Goal: Entertainment & Leisure: Consume media (video, audio)

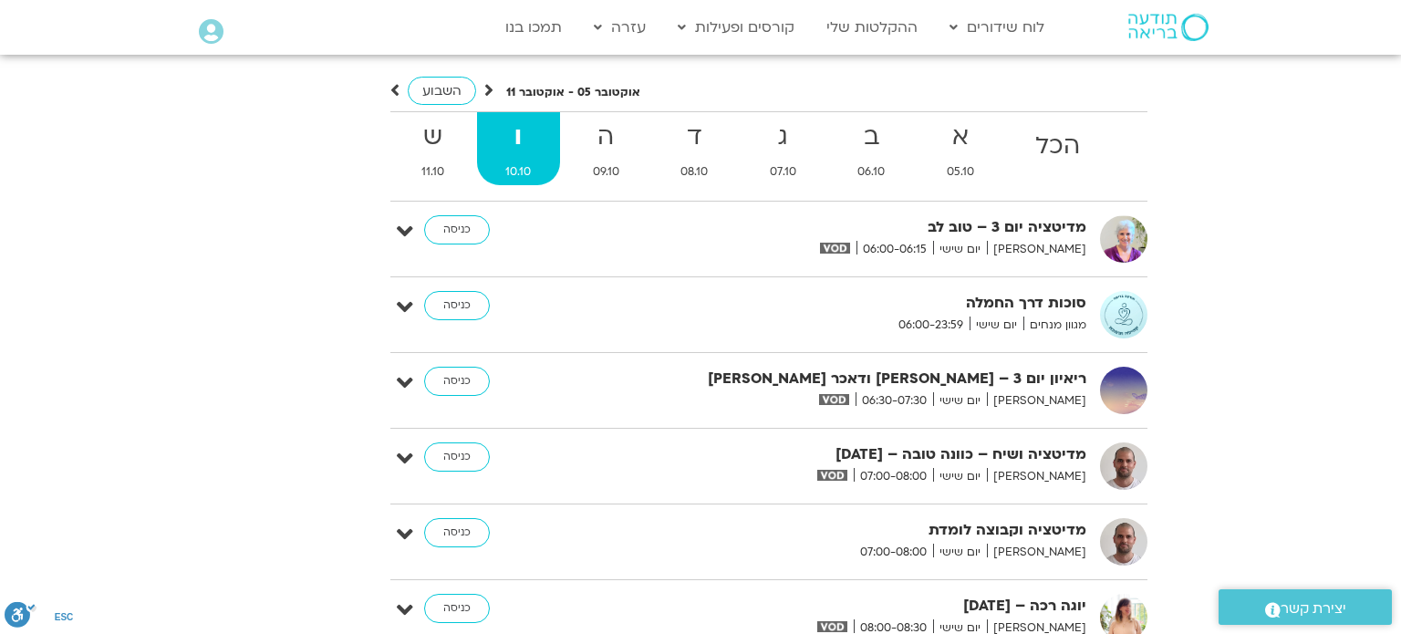
scroll to position [4415, 0]
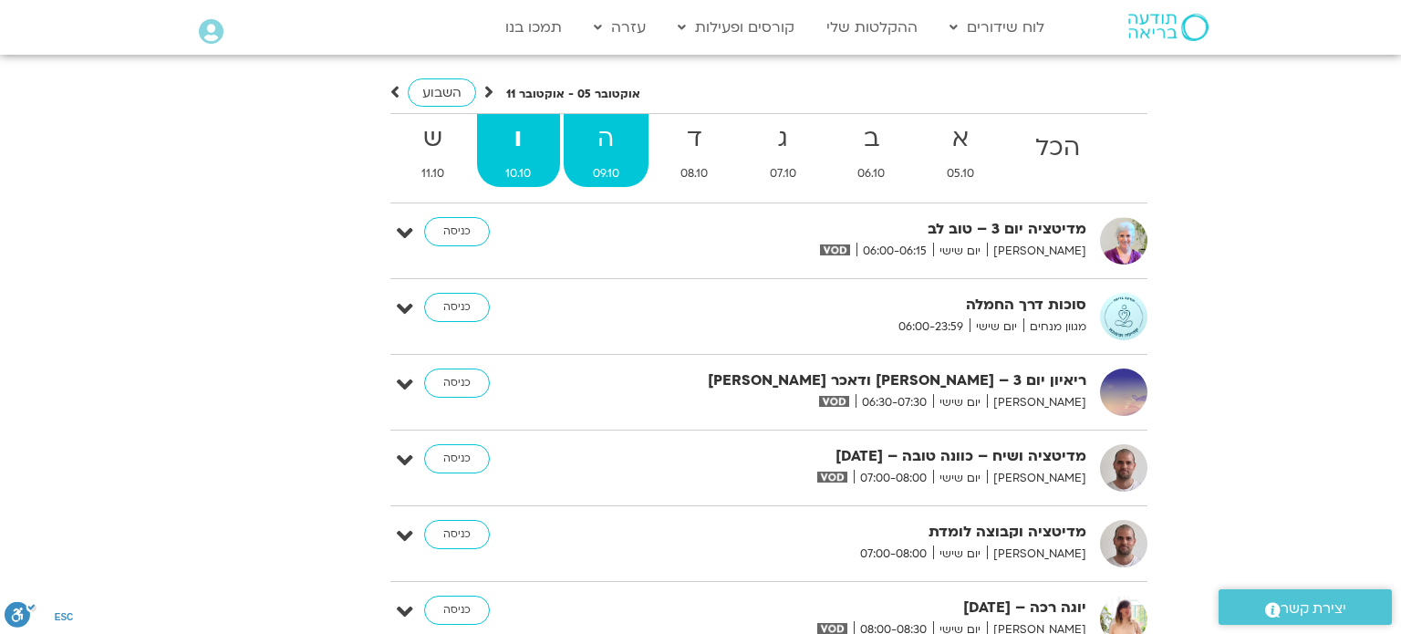
click at [597, 164] on span "09.10" at bounding box center [606, 173] width 85 height 19
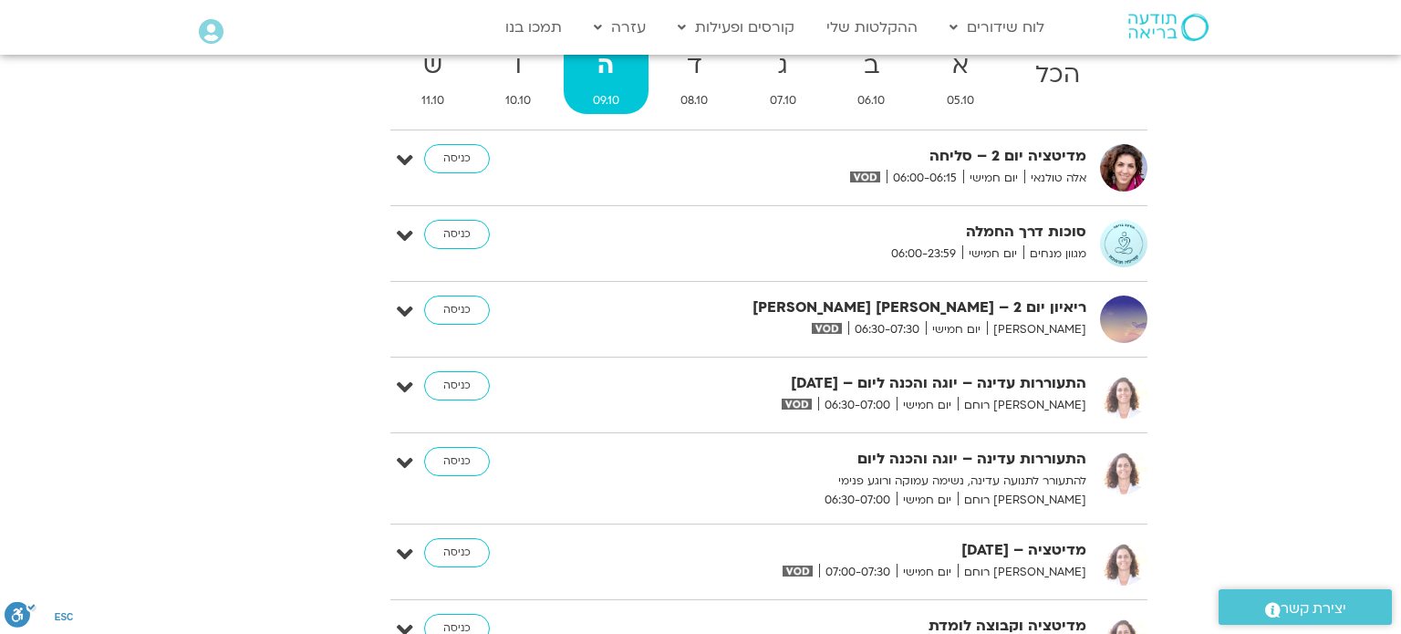
scroll to position [4451, 0]
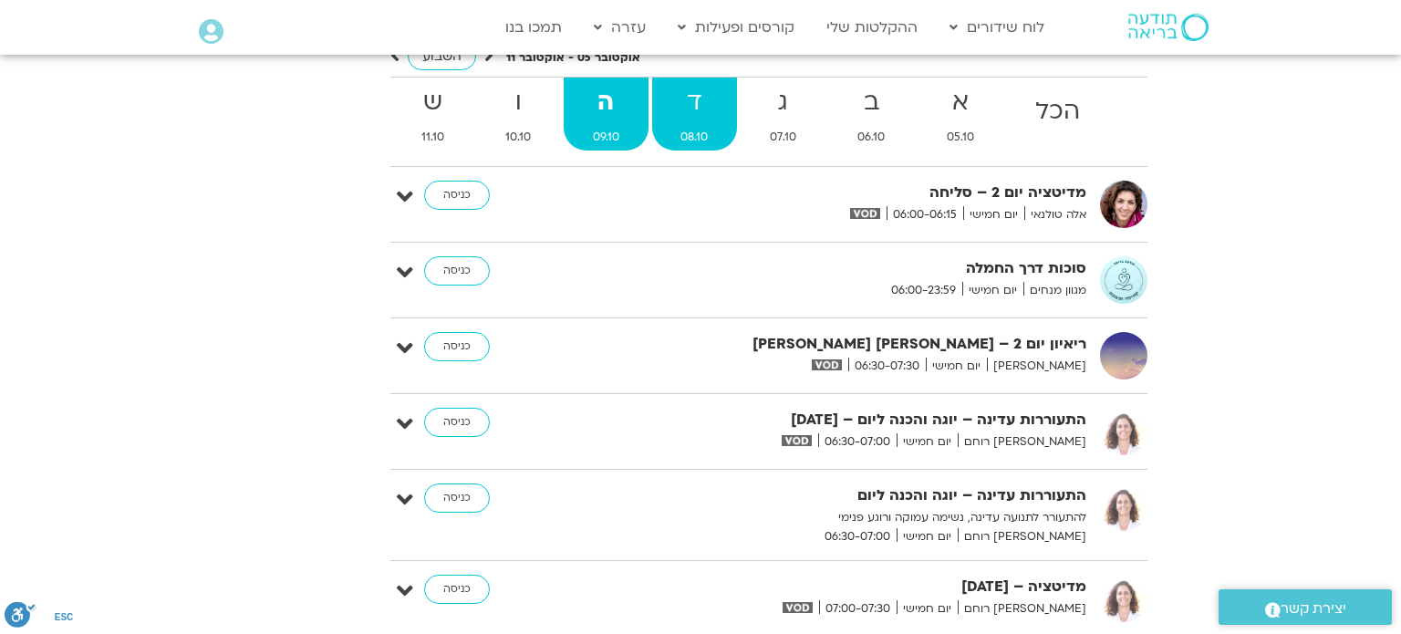
click at [704, 128] on span "08.10" at bounding box center [695, 137] width 86 height 19
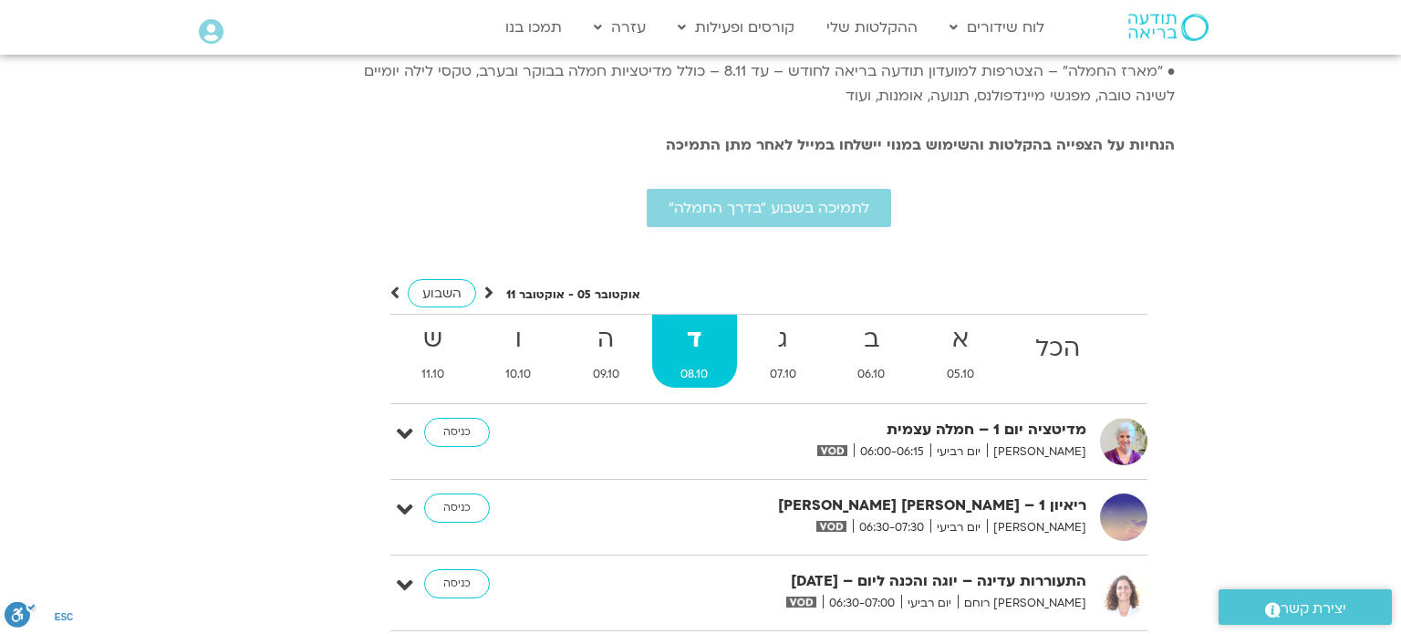
scroll to position [4269, 0]
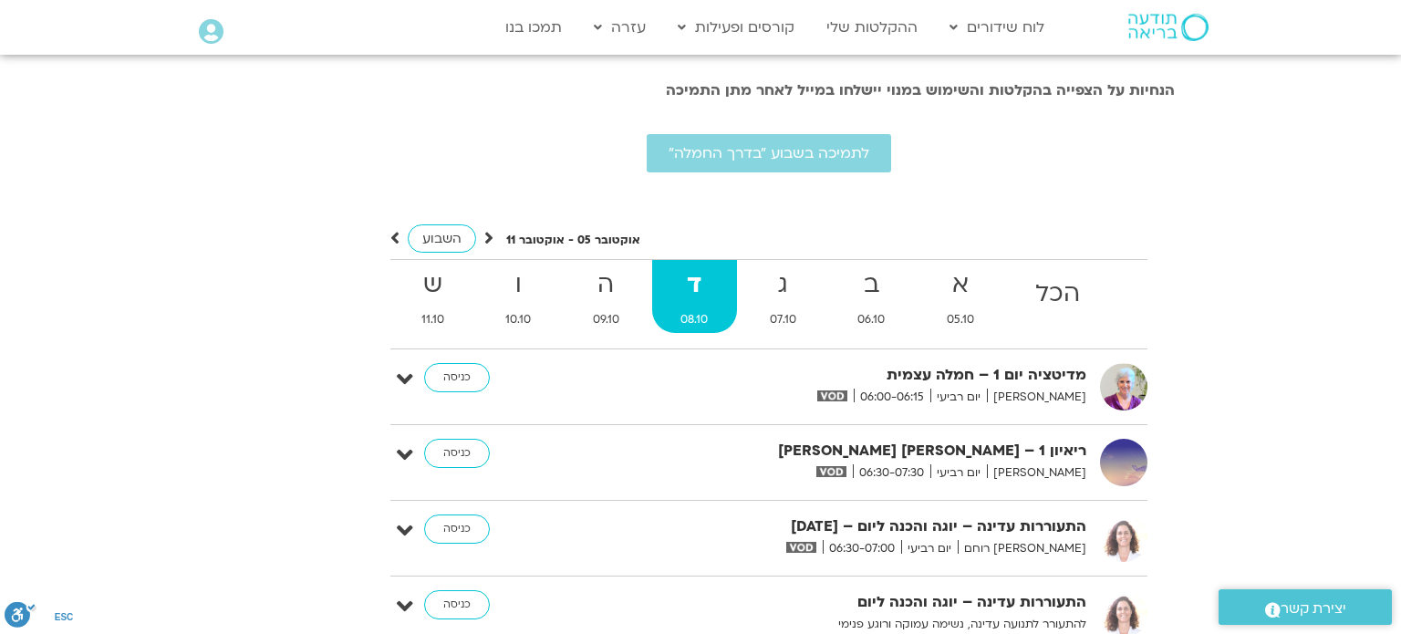
click at [690, 310] on span "08.10" at bounding box center [695, 319] width 86 height 19
click at [610, 310] on span "09.10" at bounding box center [606, 319] width 85 height 19
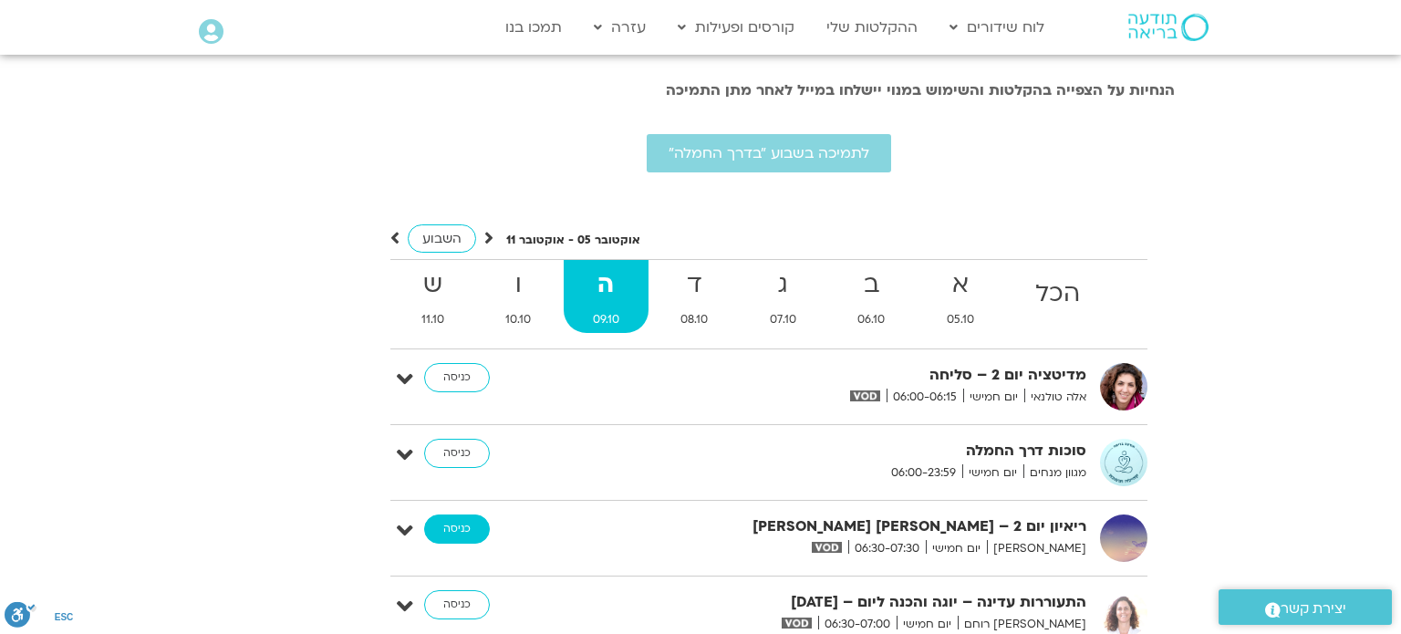
click at [452, 514] on link "כניסה" at bounding box center [457, 528] width 66 height 29
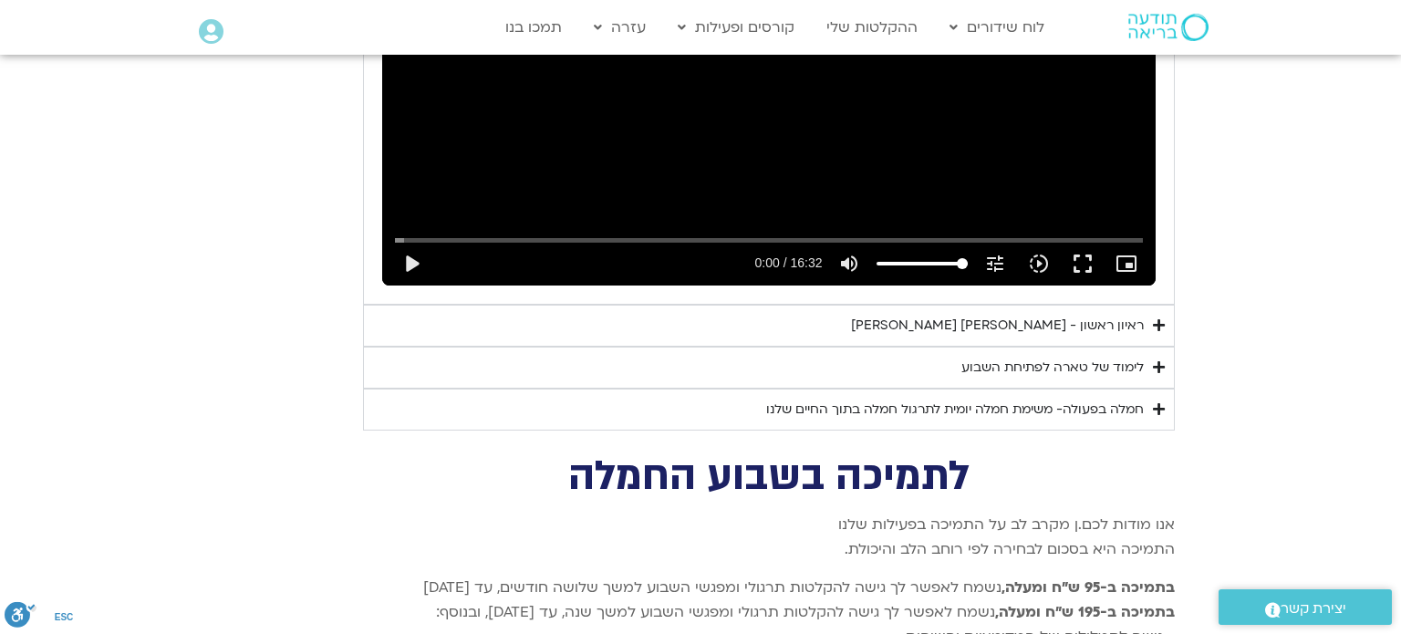
scroll to position [3692, 0]
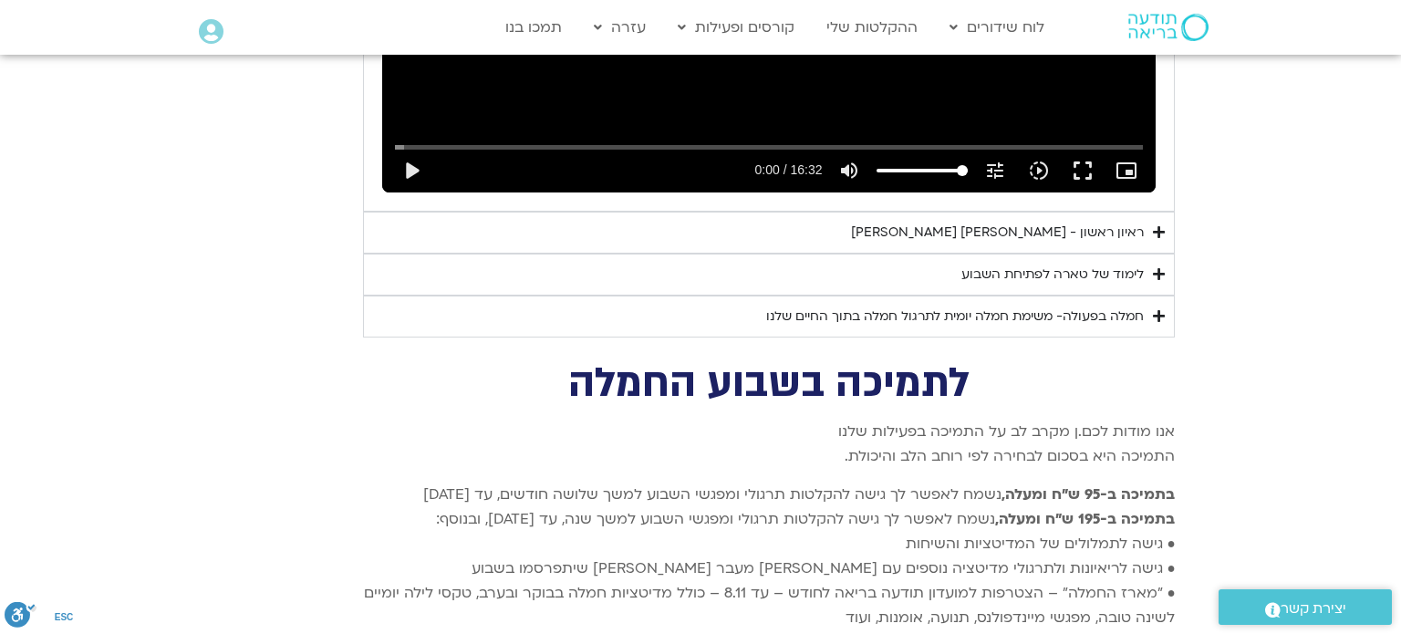
click at [985, 264] on div "לימוד של טארה לפתיחת השבוע" at bounding box center [1052, 275] width 182 height 22
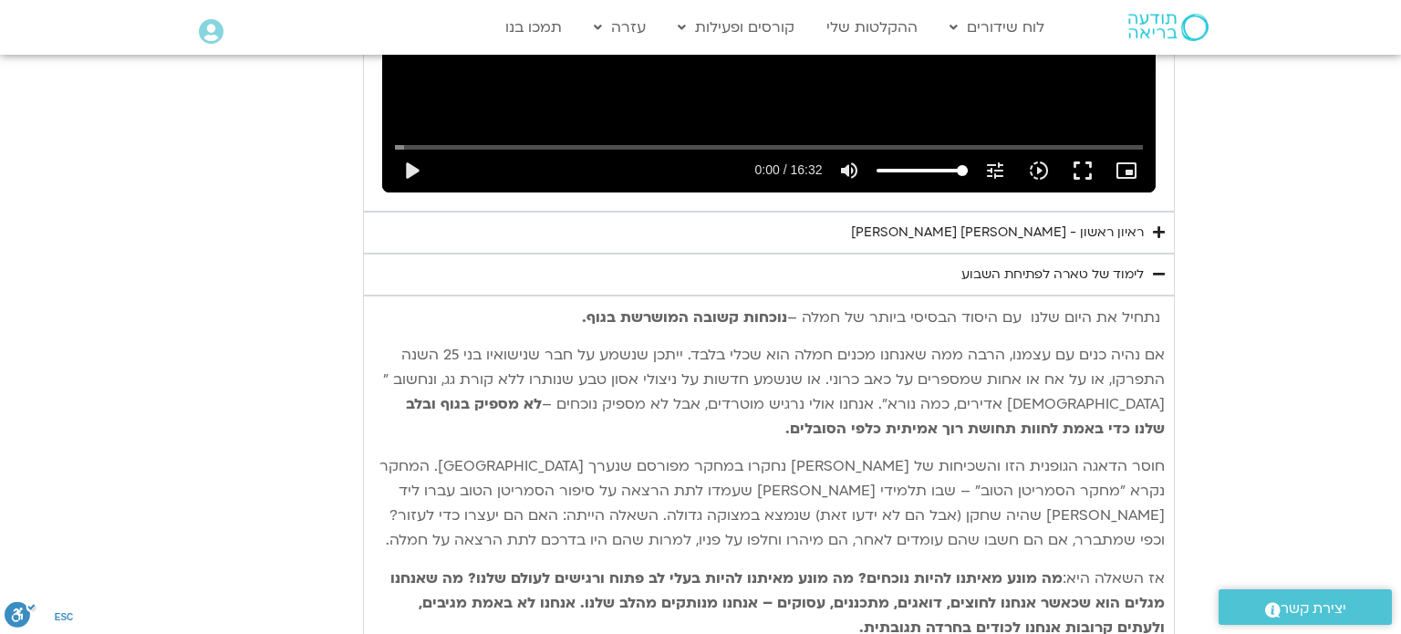
click at [1044, 264] on div "לימוד של טארה לפתיחת השבוע" at bounding box center [1052, 275] width 182 height 22
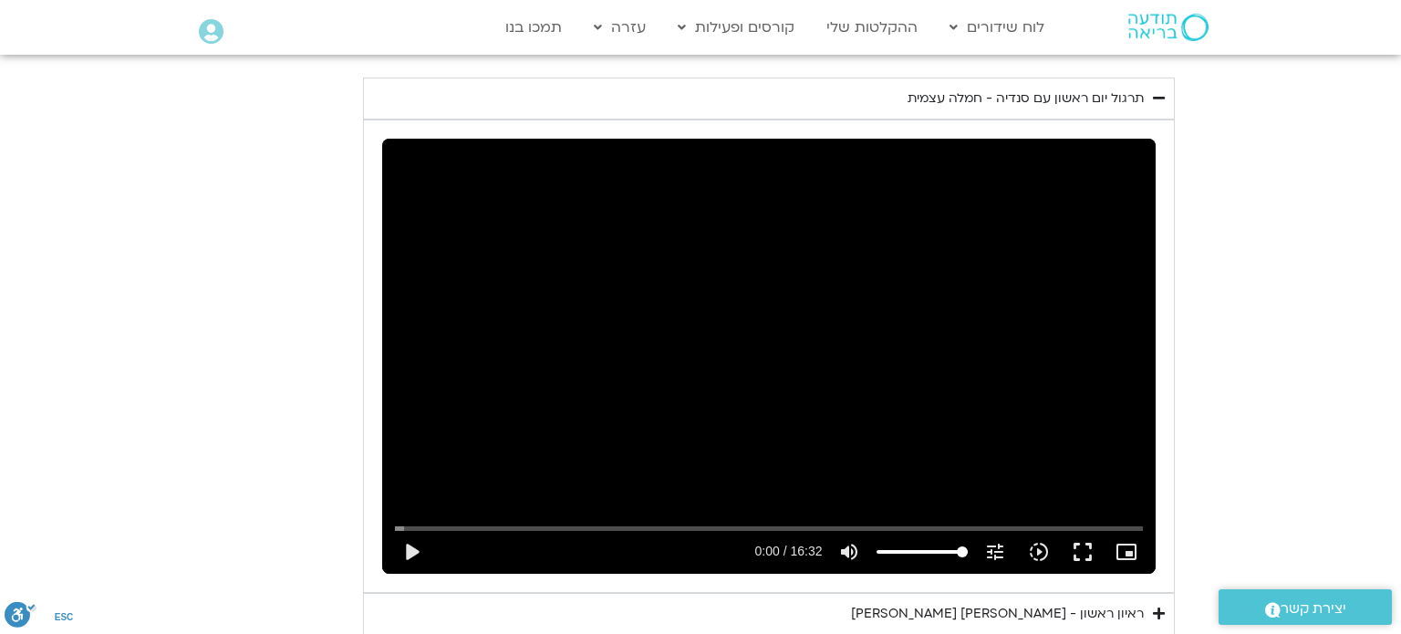
scroll to position [3578, 0]
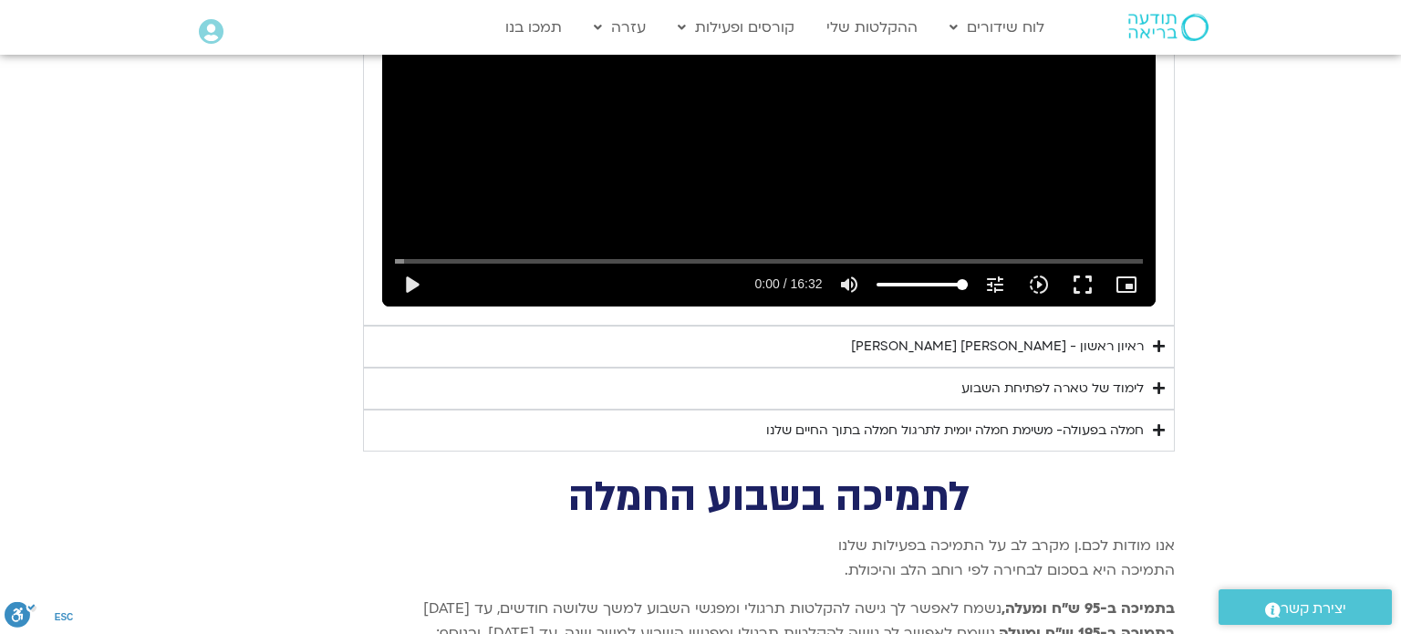
click at [1034, 378] on div "לימוד של טארה לפתיחת השבוע" at bounding box center [1052, 389] width 182 height 22
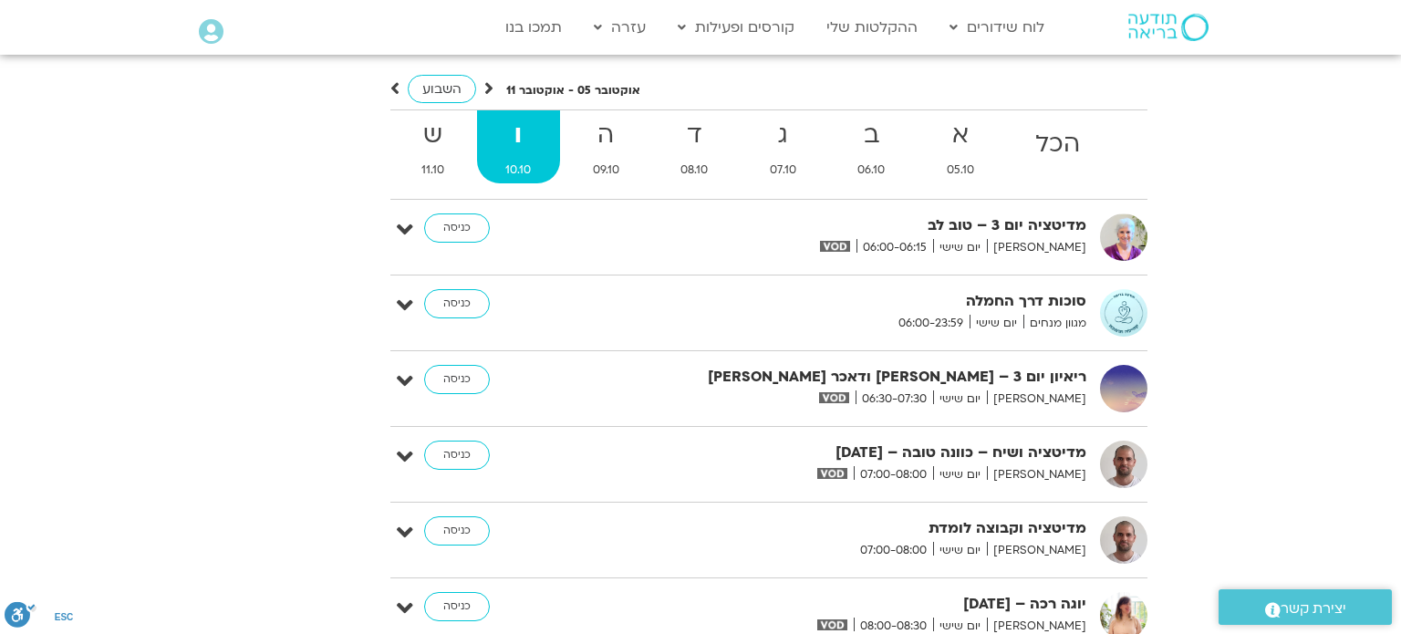
scroll to position [4417, 0]
click at [689, 116] on strong "ד" at bounding box center [695, 136] width 86 height 41
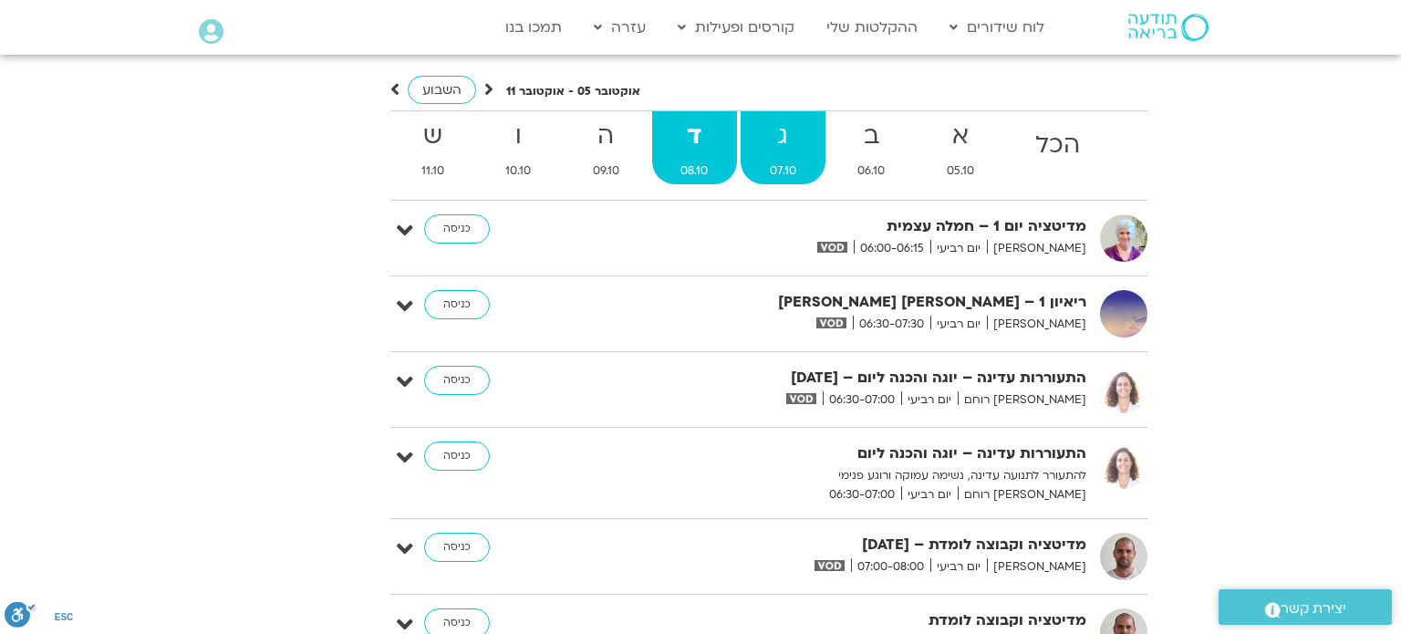
click at [779, 116] on strong "ג" at bounding box center [783, 136] width 85 height 41
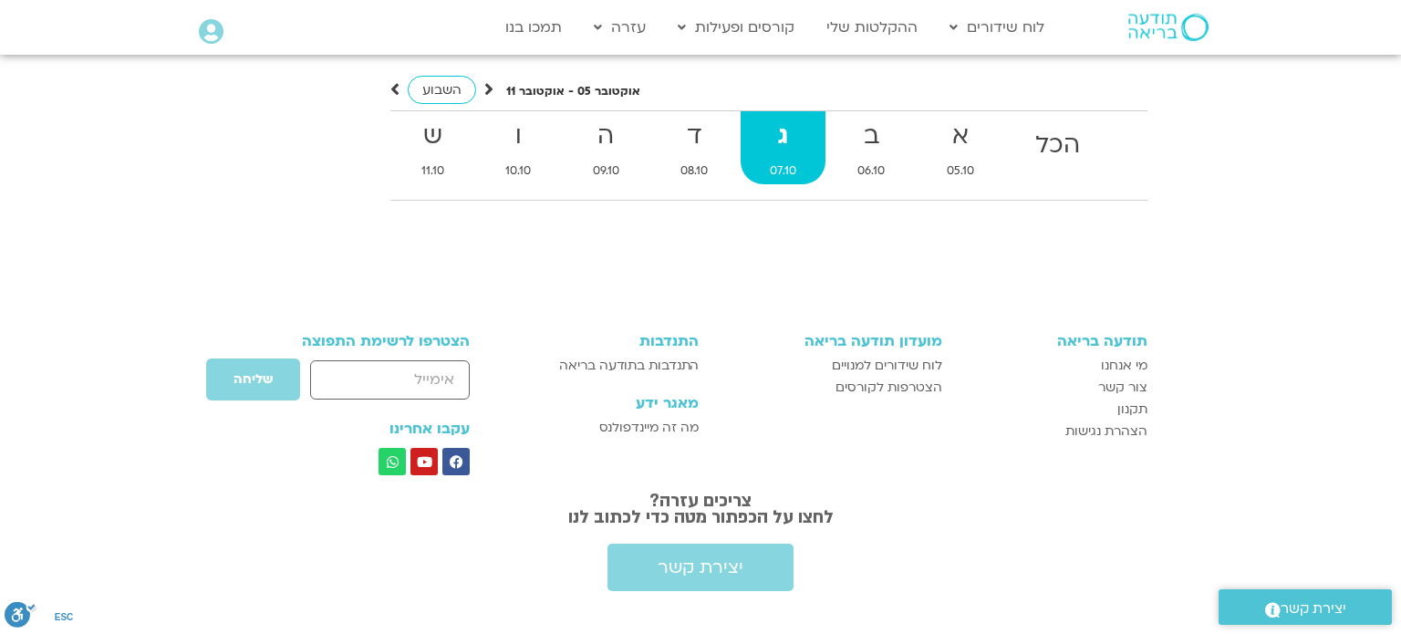
click at [779, 116] on strong "ג" at bounding box center [783, 136] width 85 height 41
click at [706, 161] on span "08.10" at bounding box center [695, 170] width 86 height 19
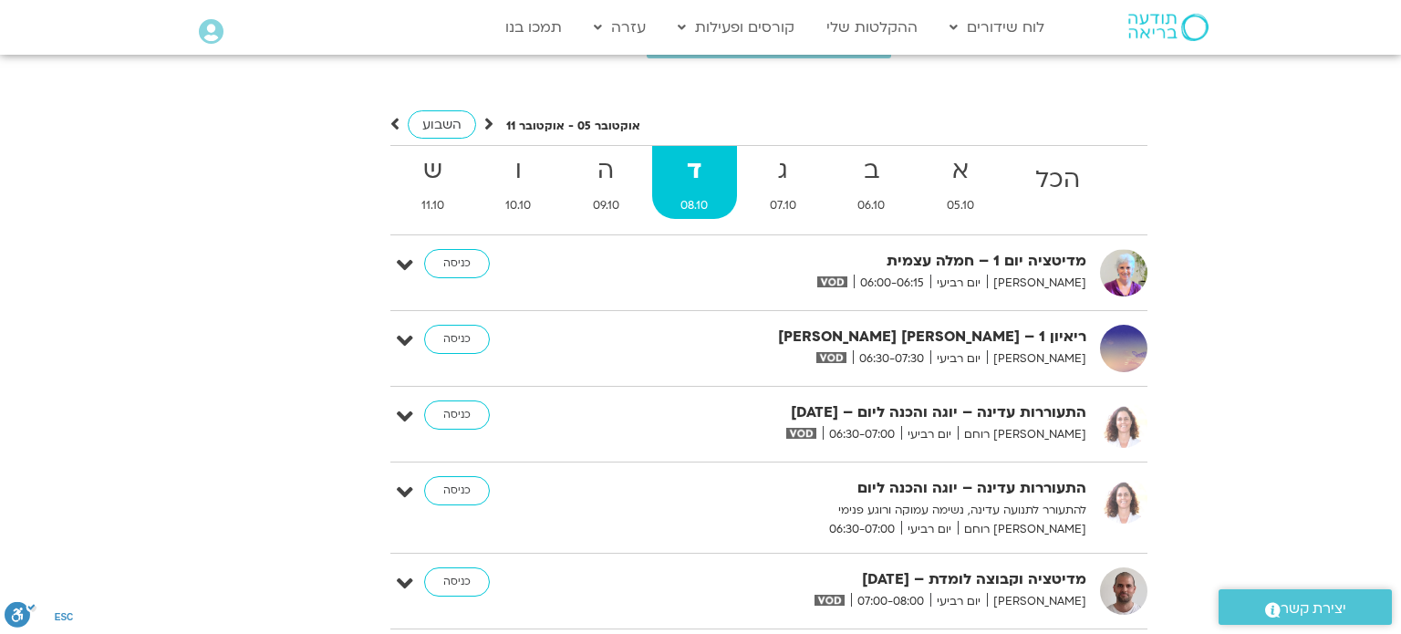
scroll to position [4381, 0]
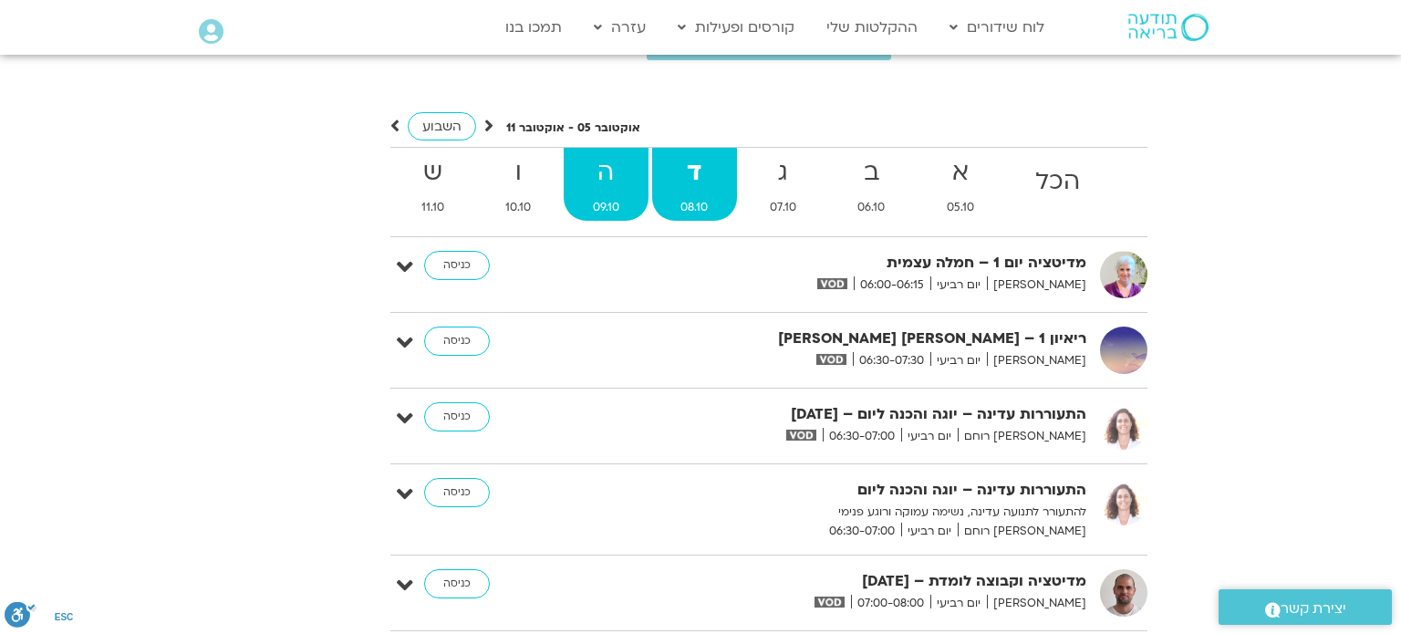
click at [609, 165] on link "ה 09.10" at bounding box center [606, 184] width 85 height 73
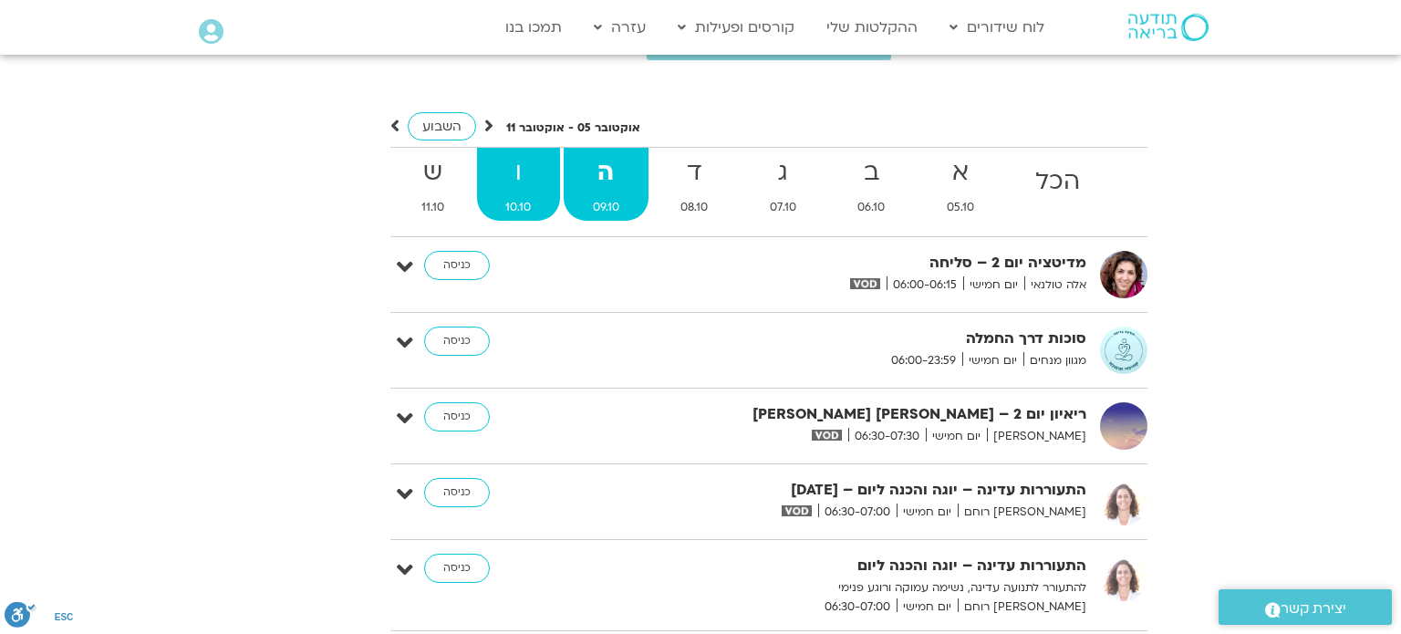
click at [518, 198] on span "10.10" at bounding box center [519, 207] width 84 height 19
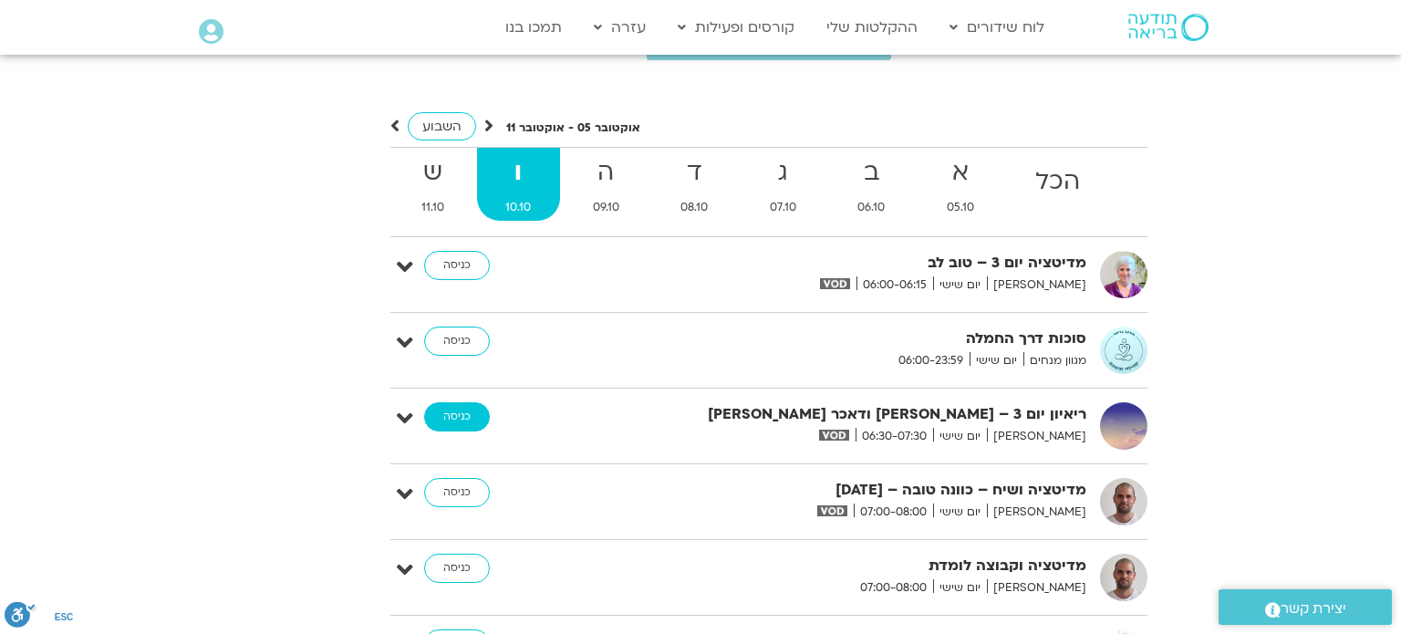
click at [451, 402] on link "כניסה" at bounding box center [457, 416] width 66 height 29
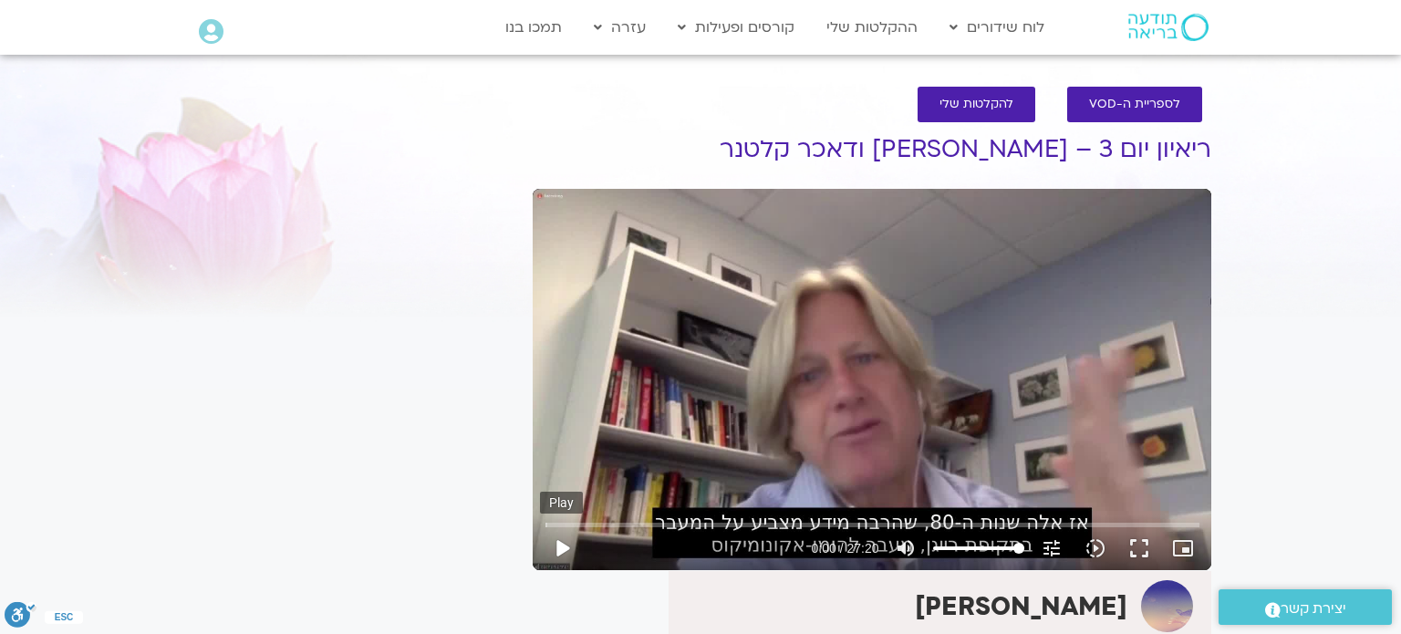
click at [560, 546] on button "play_arrow" at bounding box center [562, 548] width 44 height 44
click at [740, 524] on input "Seek" at bounding box center [872, 524] width 654 height 11
click at [558, 548] on button "pause" at bounding box center [562, 548] width 44 height 44
click at [562, 552] on button "play_arrow" at bounding box center [562, 548] width 44 height 44
click at [756, 525] on input "Seek" at bounding box center [872, 524] width 654 height 11
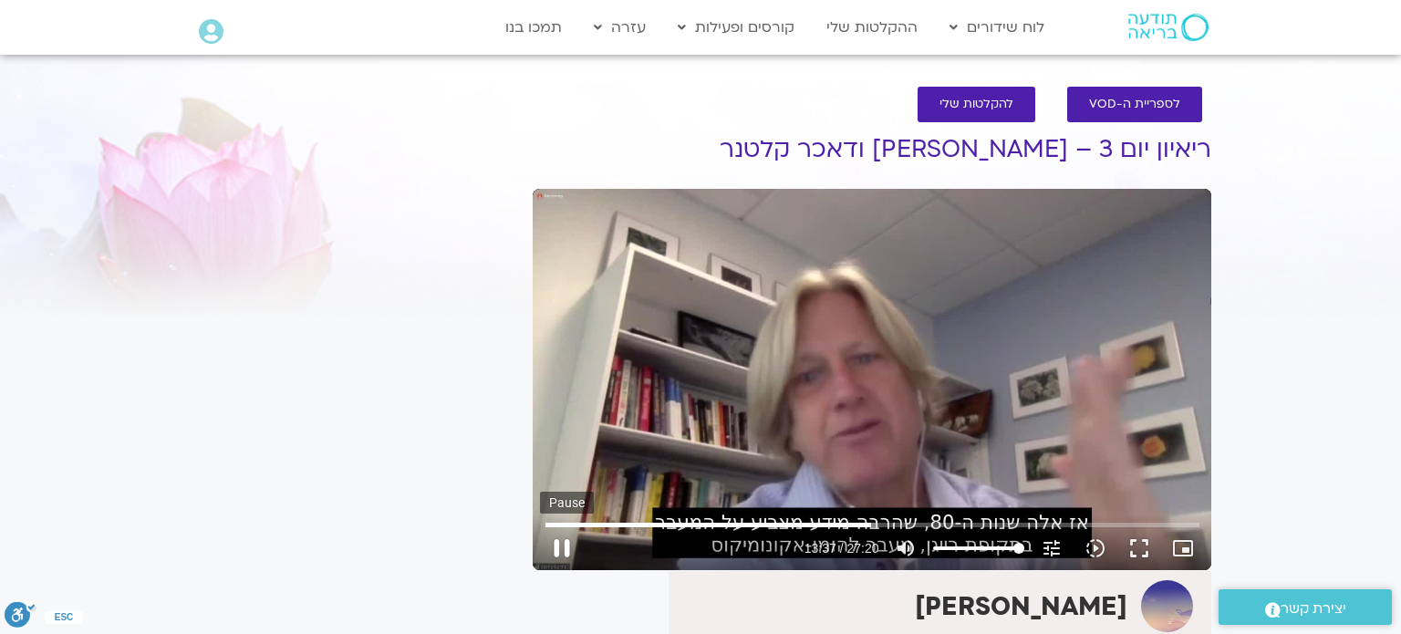
click at [562, 550] on button "pause" at bounding box center [562, 548] width 44 height 44
click at [555, 547] on button "play_arrow" at bounding box center [562, 548] width 44 height 44
click at [566, 545] on button "pause" at bounding box center [562, 548] width 44 height 44
type input "917.823714"
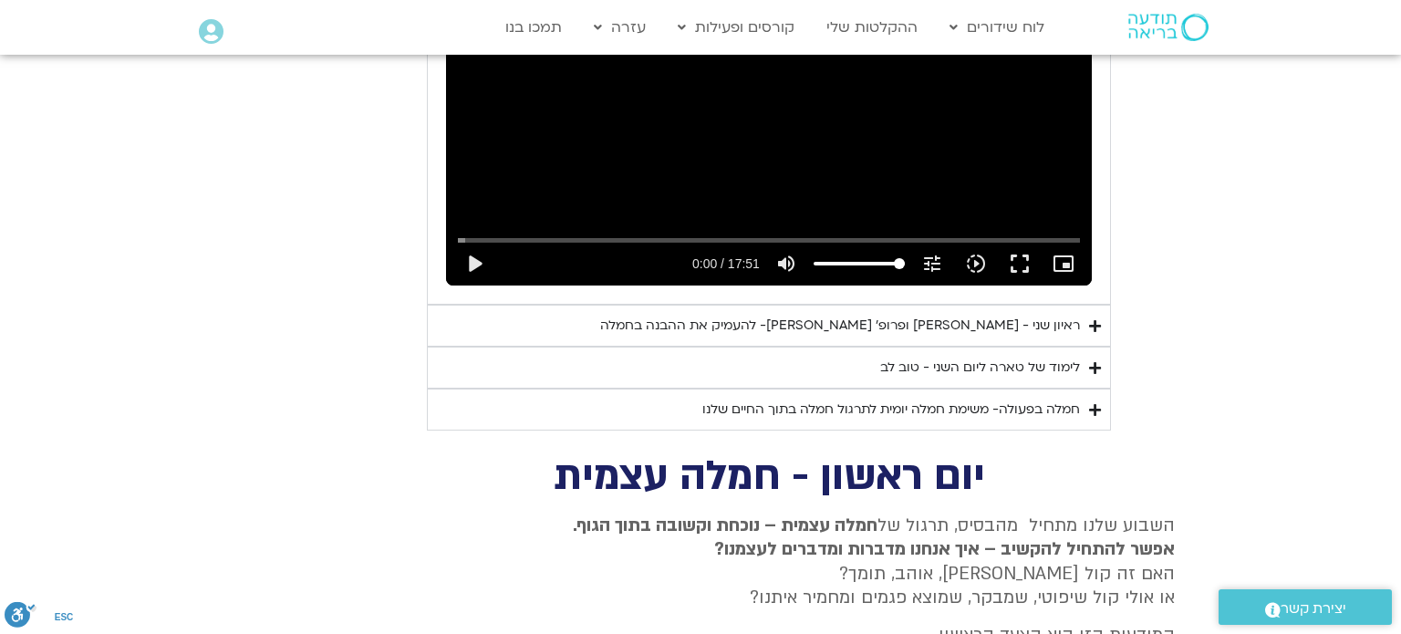
scroll to position [2663, 0]
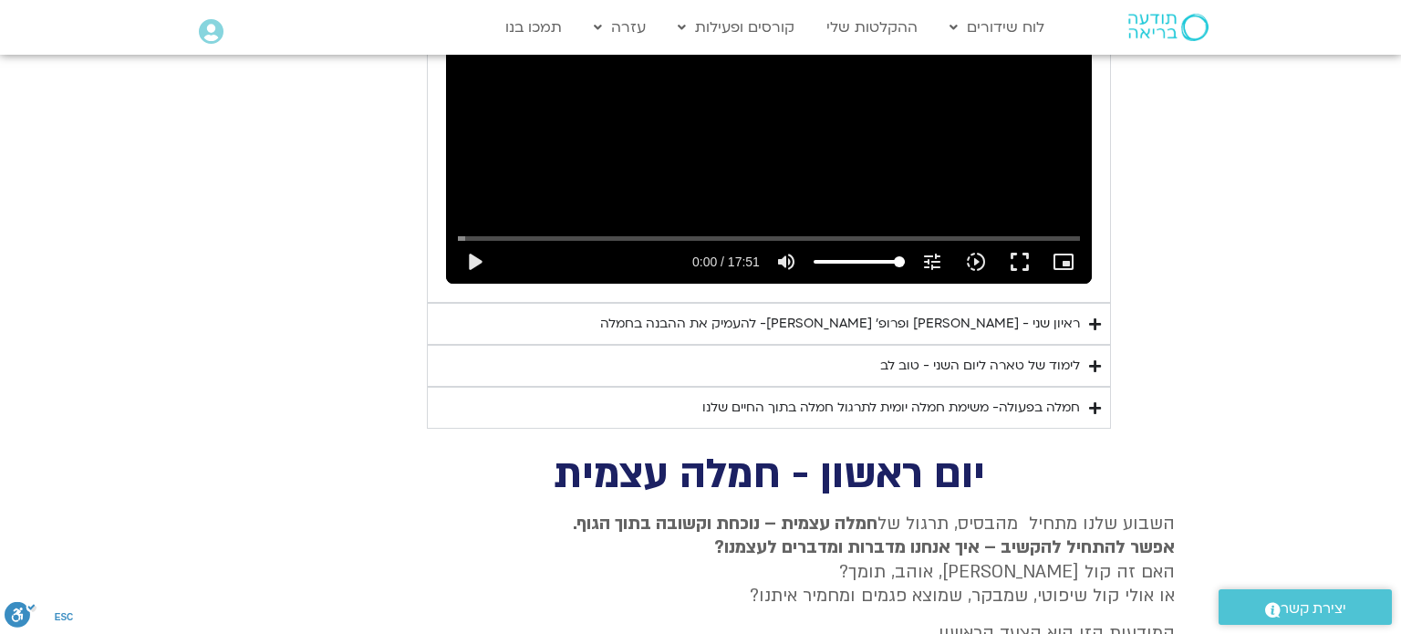
click at [773, 313] on div "ראיון שני - טארה בראך ופרופ׳ דן סיגל- להעמיק את ההבנה בחמלה" at bounding box center [840, 324] width 480 height 22
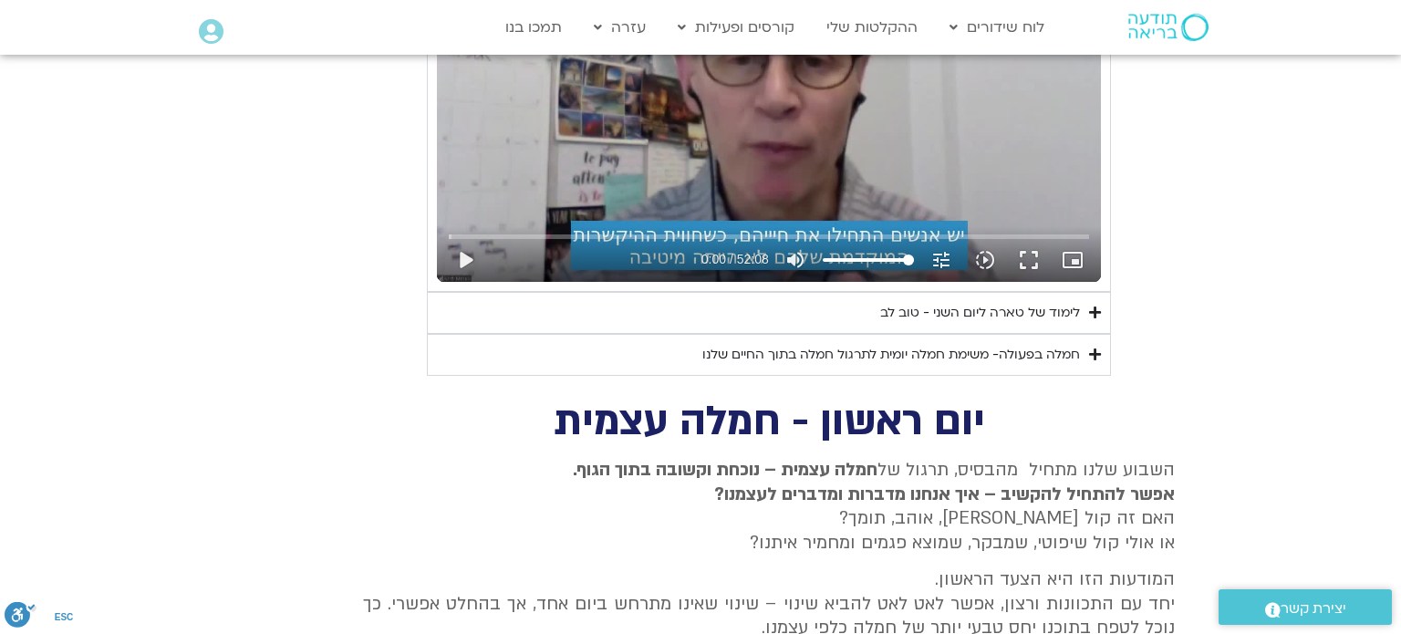
scroll to position [3119, 0]
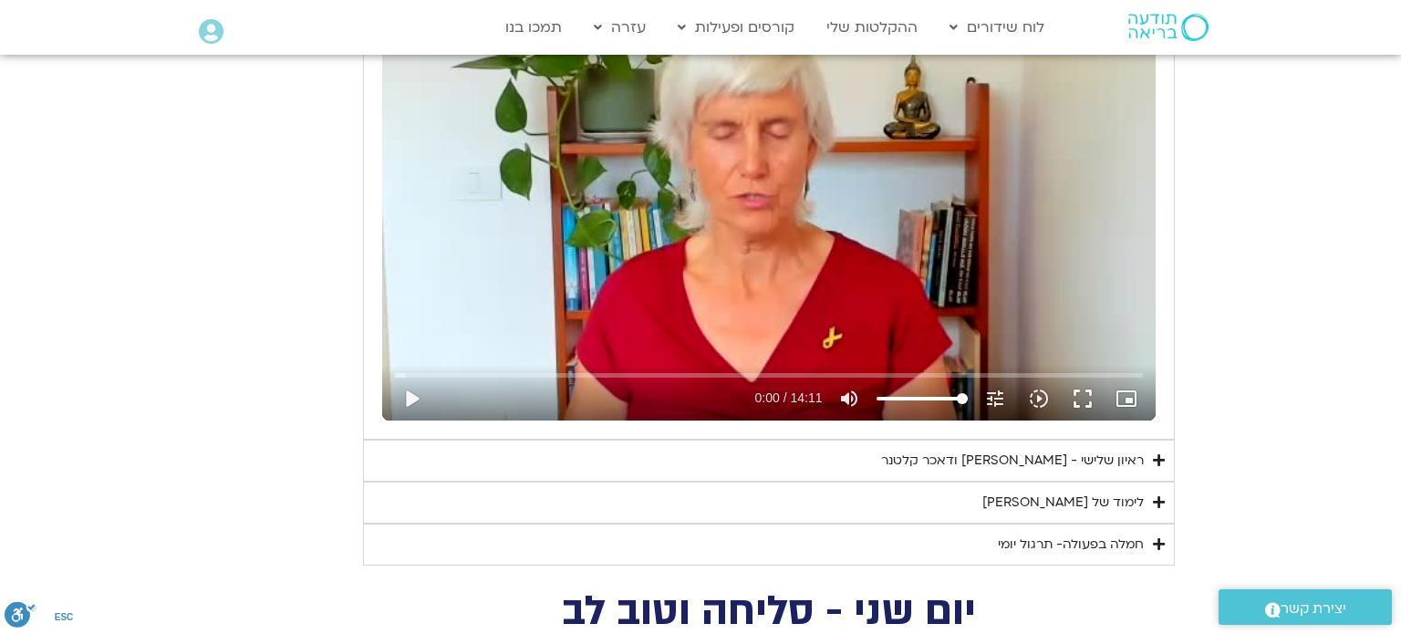
scroll to position [1624, 0]
click at [930, 460] on div "ראיון שלישי - טארה בראך ודאכר קלטנר" at bounding box center [1012, 462] width 263 height 22
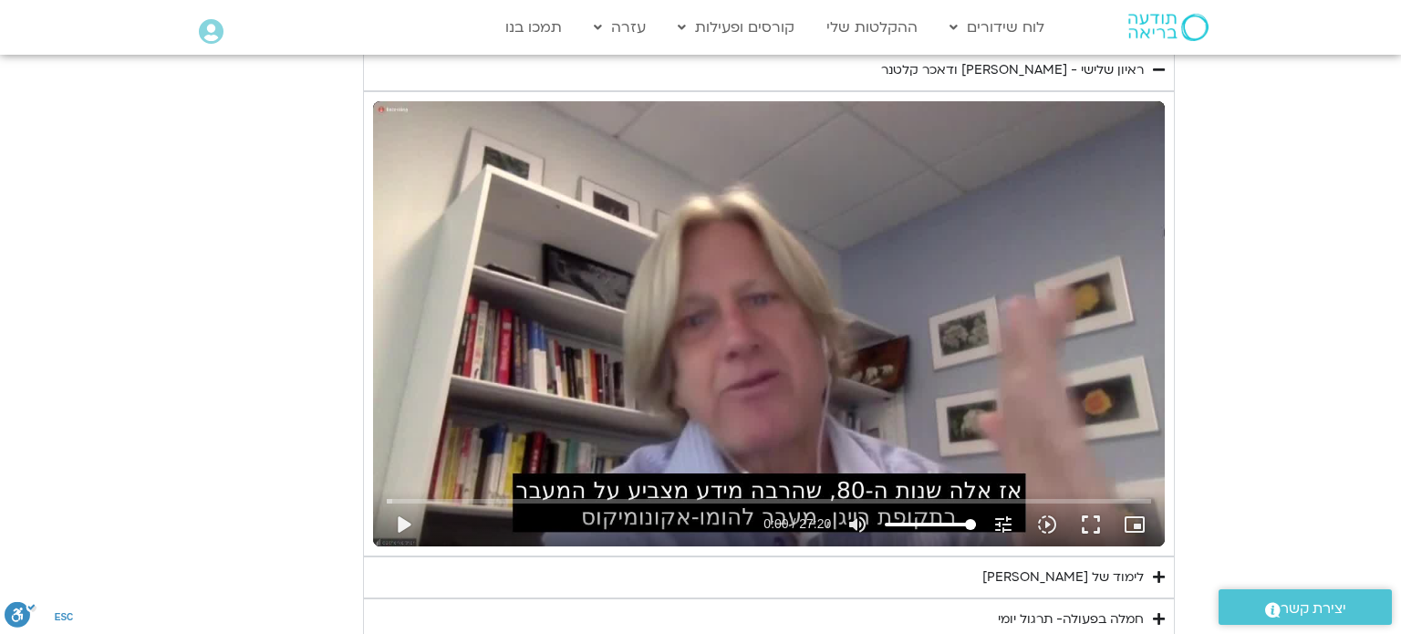
scroll to position [2314, 0]
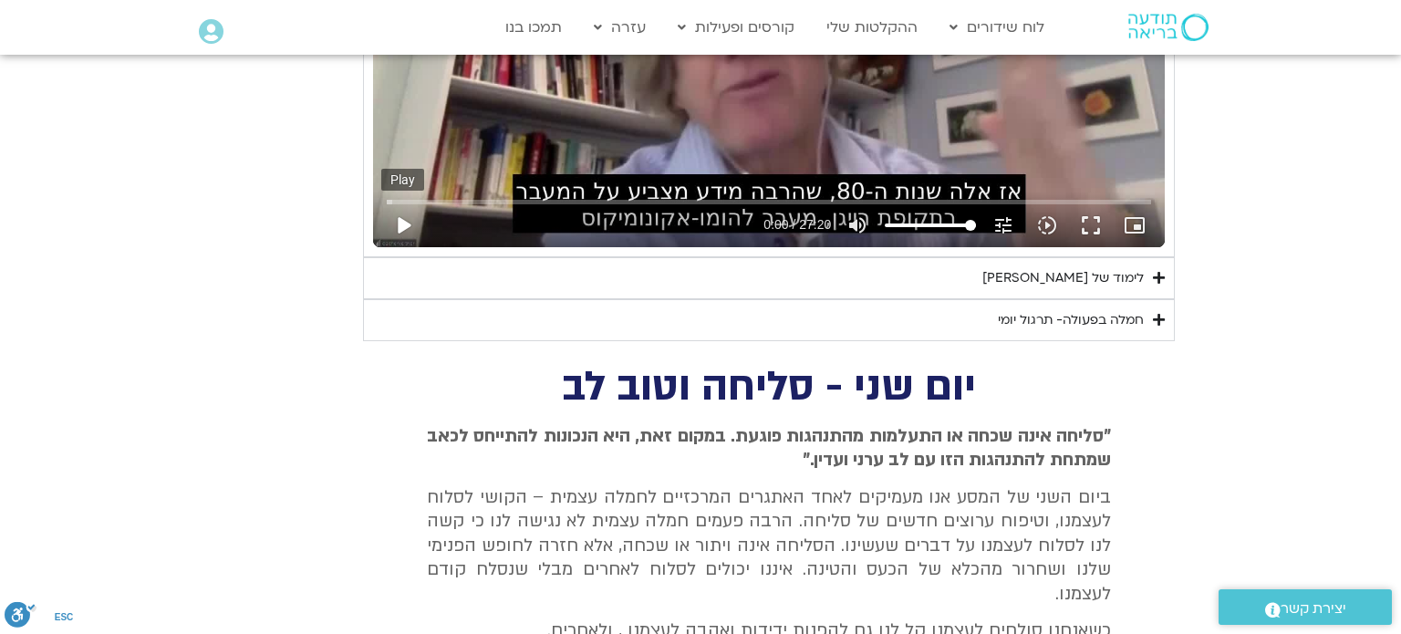
click at [406, 221] on button "play_arrow" at bounding box center [403, 225] width 44 height 44
type input "2.153511"
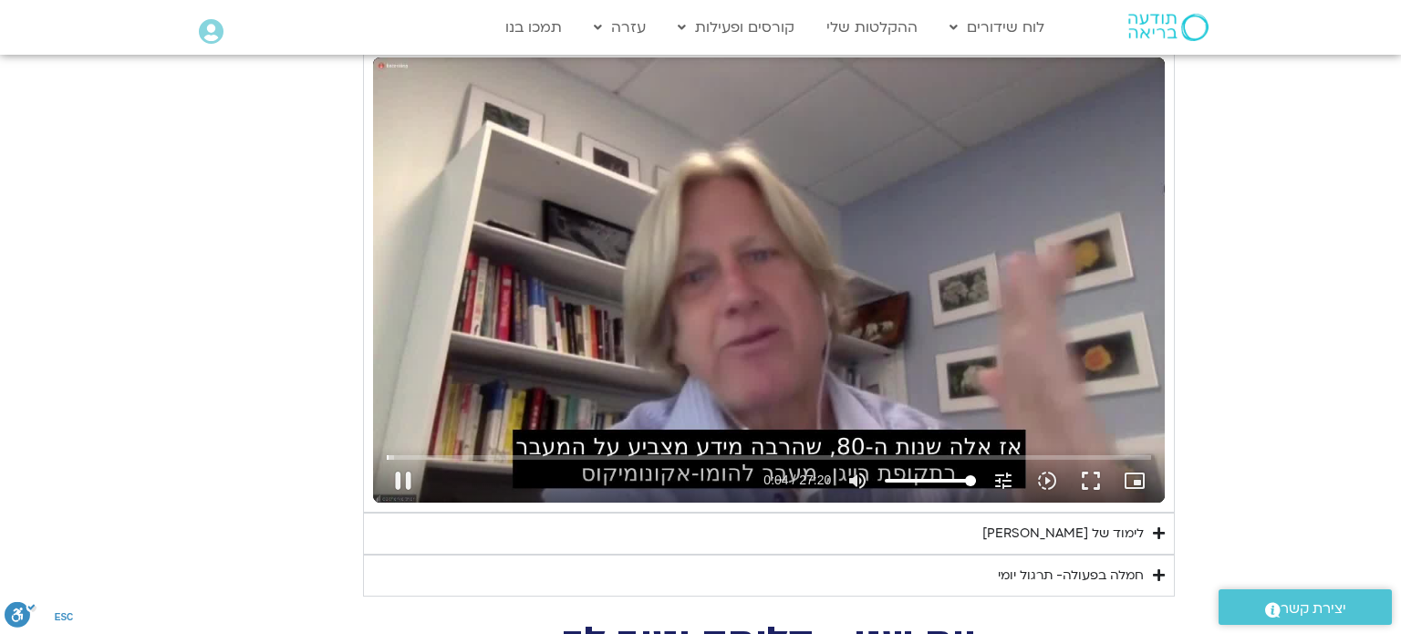
scroll to position [2022, 0]
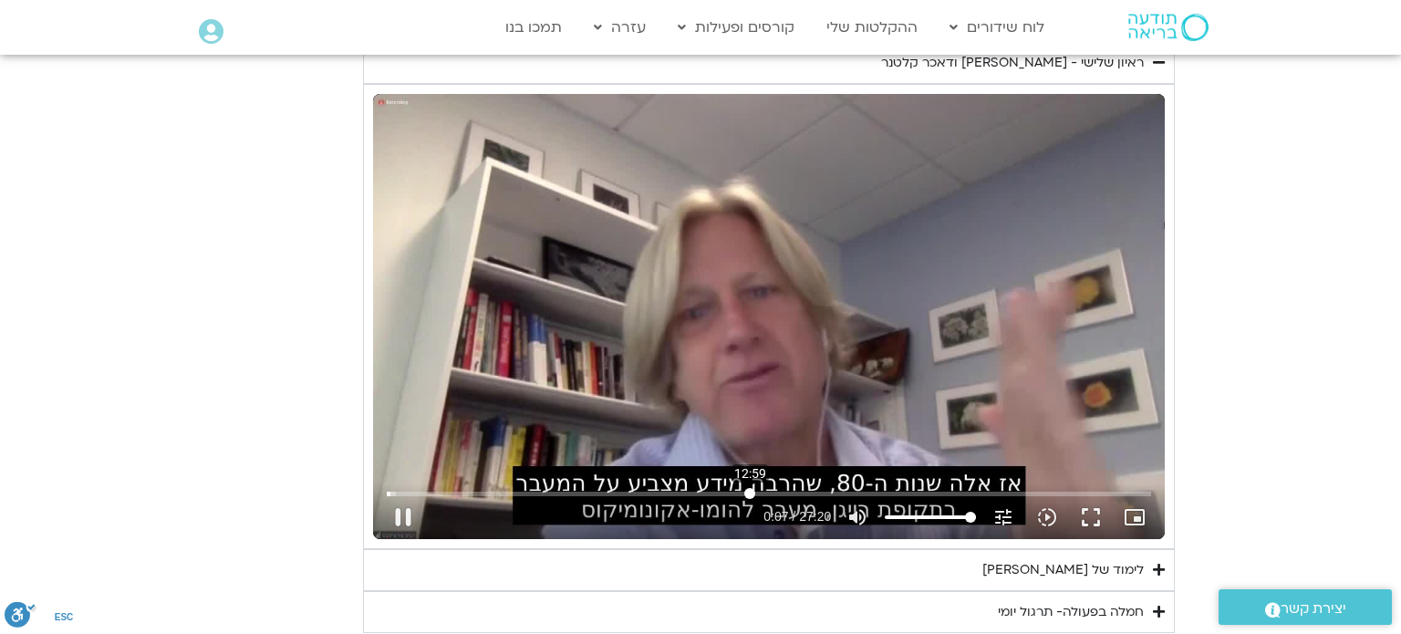
click at [750, 495] on input "Seek" at bounding box center [769, 493] width 765 height 11
type input "1295.722693"
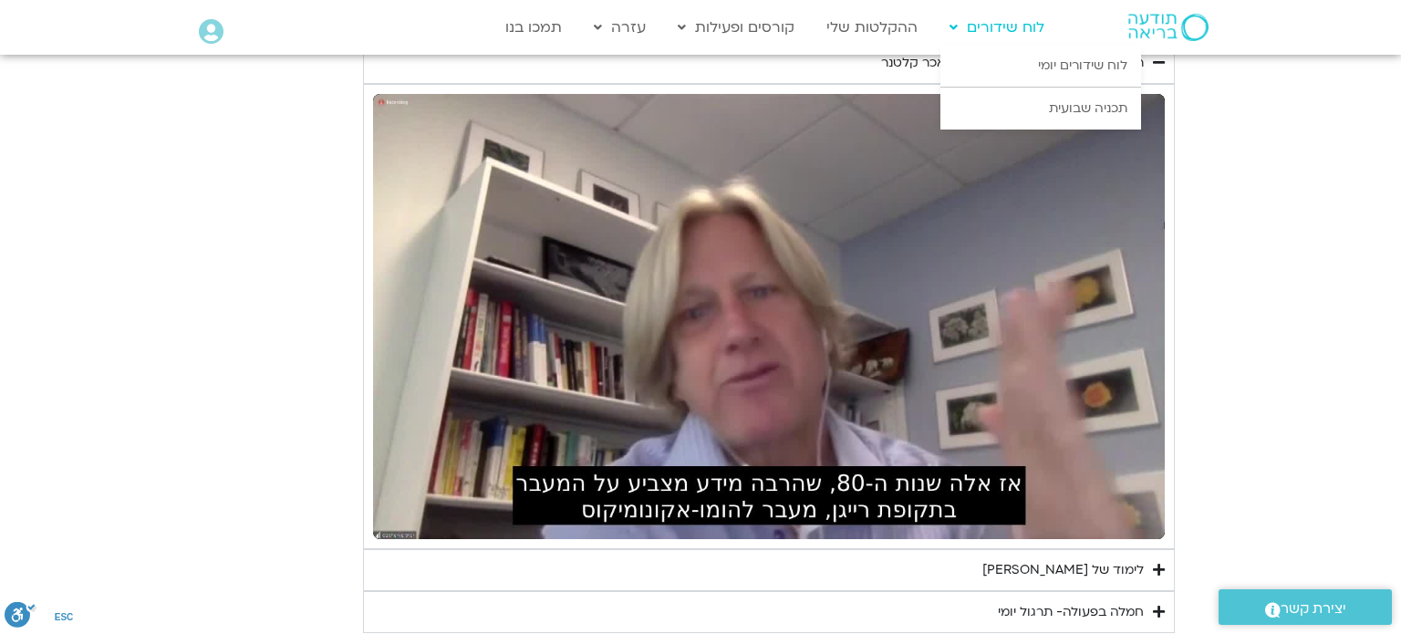
click at [1000, 23] on link "לוח שידורים" at bounding box center [996, 27] width 113 height 35
click at [1046, 63] on link "לוח שידורים יומי" at bounding box center [1040, 66] width 201 height 42
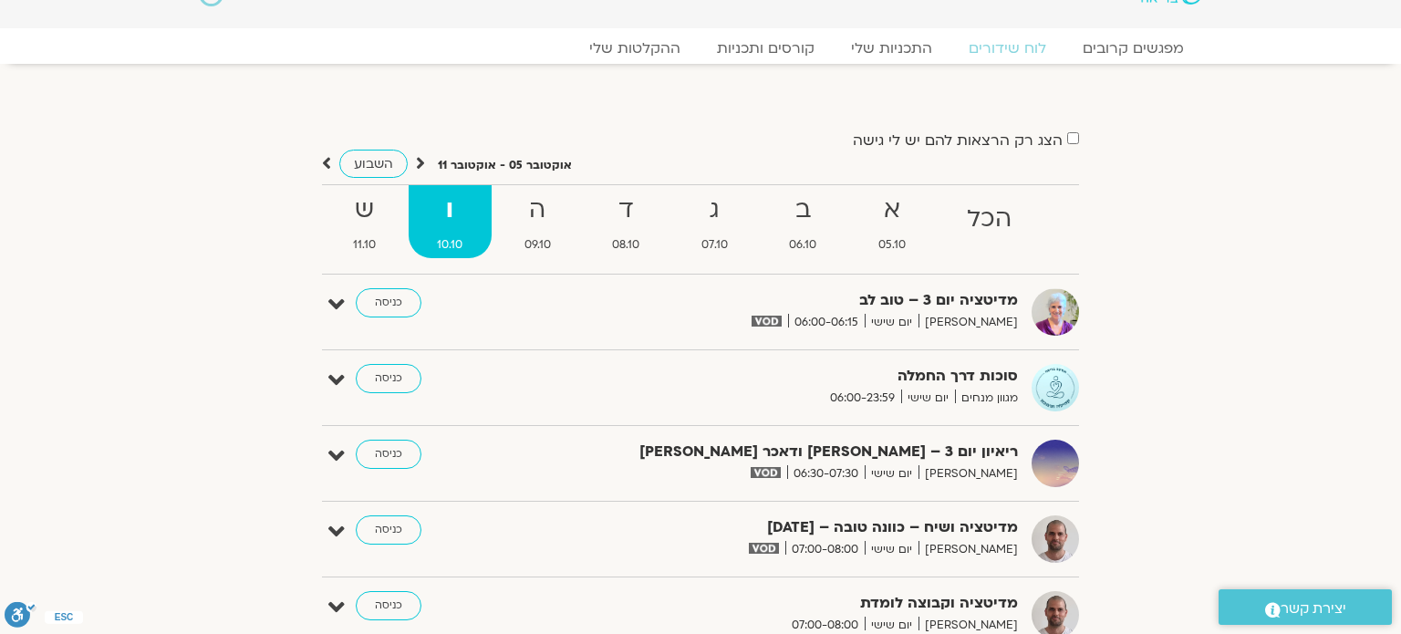
scroll to position [73, 0]
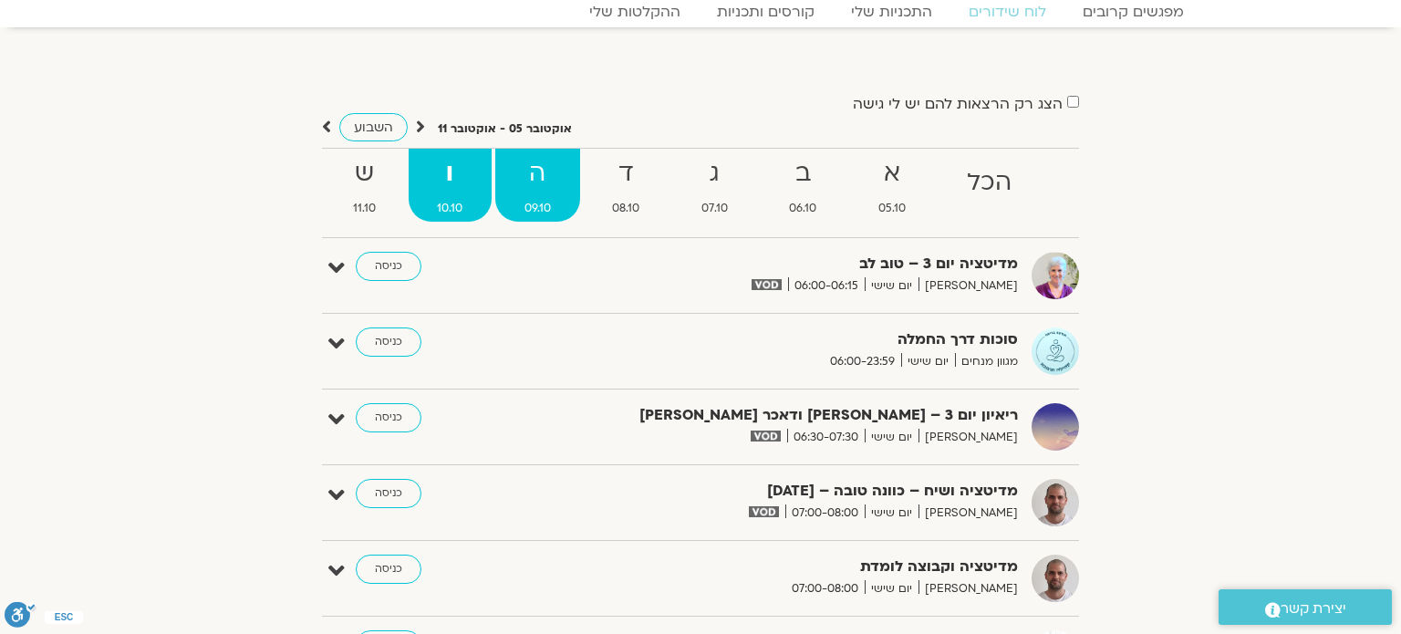
click at [542, 214] on span "09.10" at bounding box center [537, 208] width 85 height 19
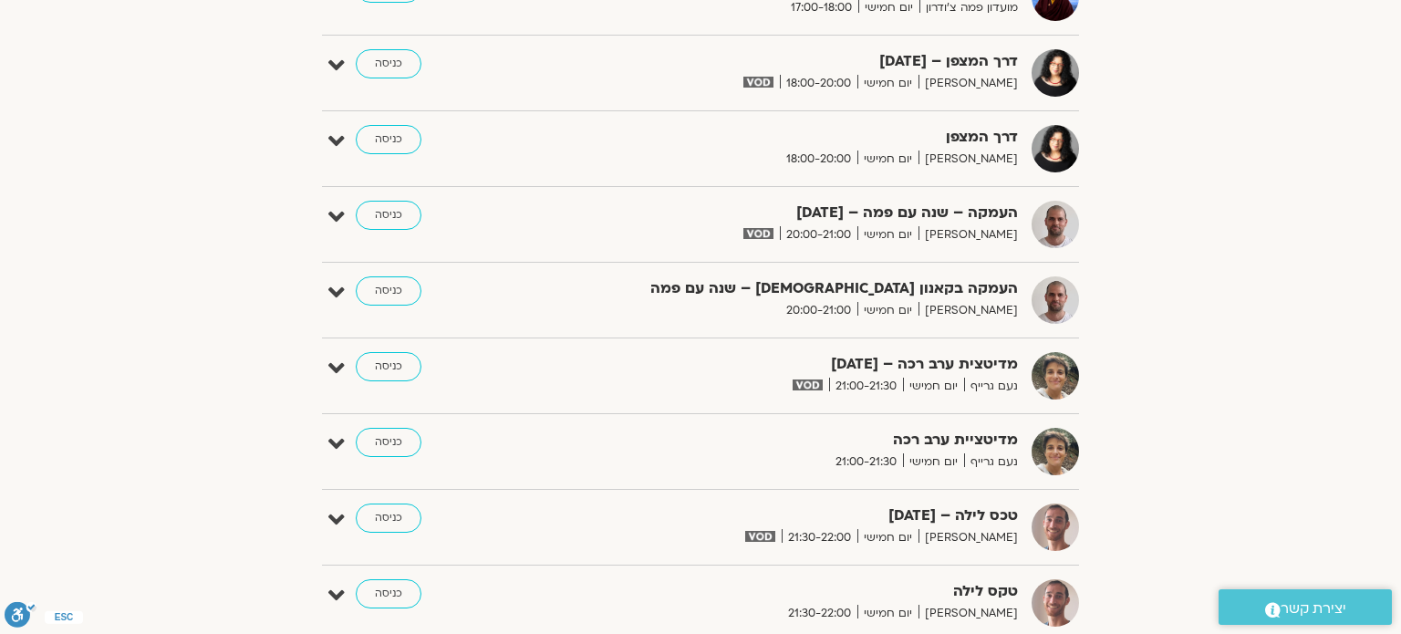
scroll to position [1678, 0]
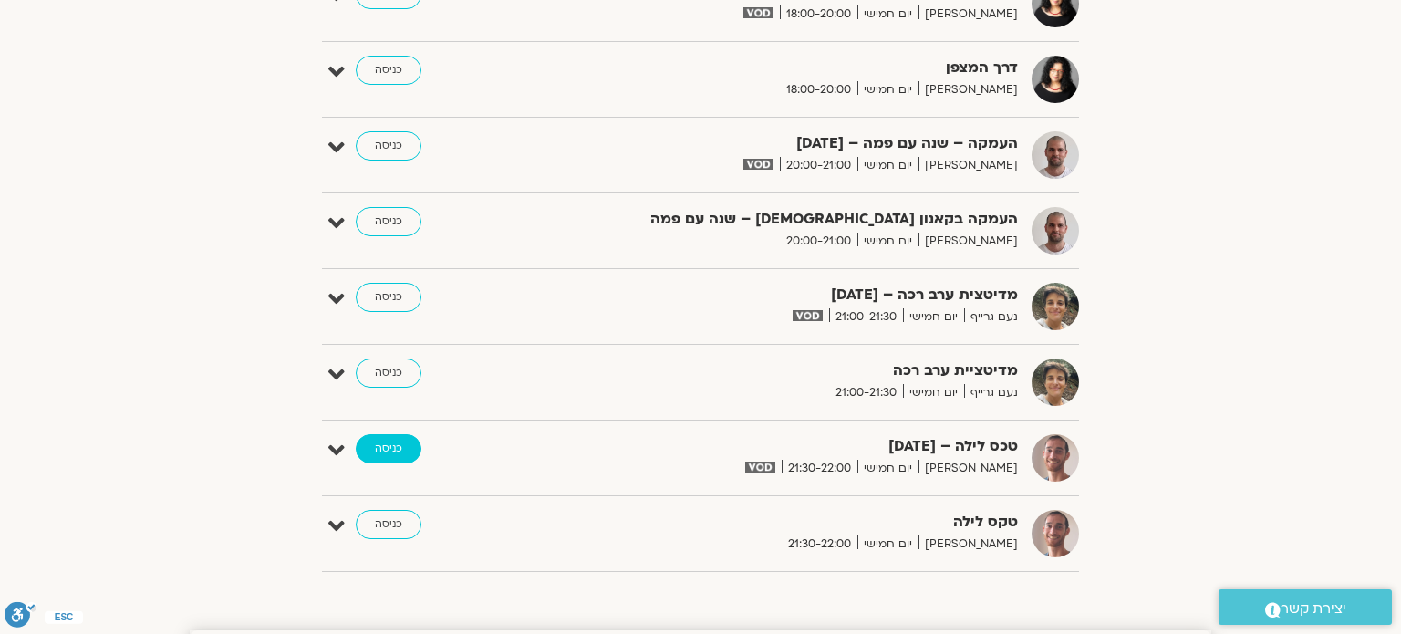
click at [382, 442] on link "כניסה" at bounding box center [389, 448] width 66 height 29
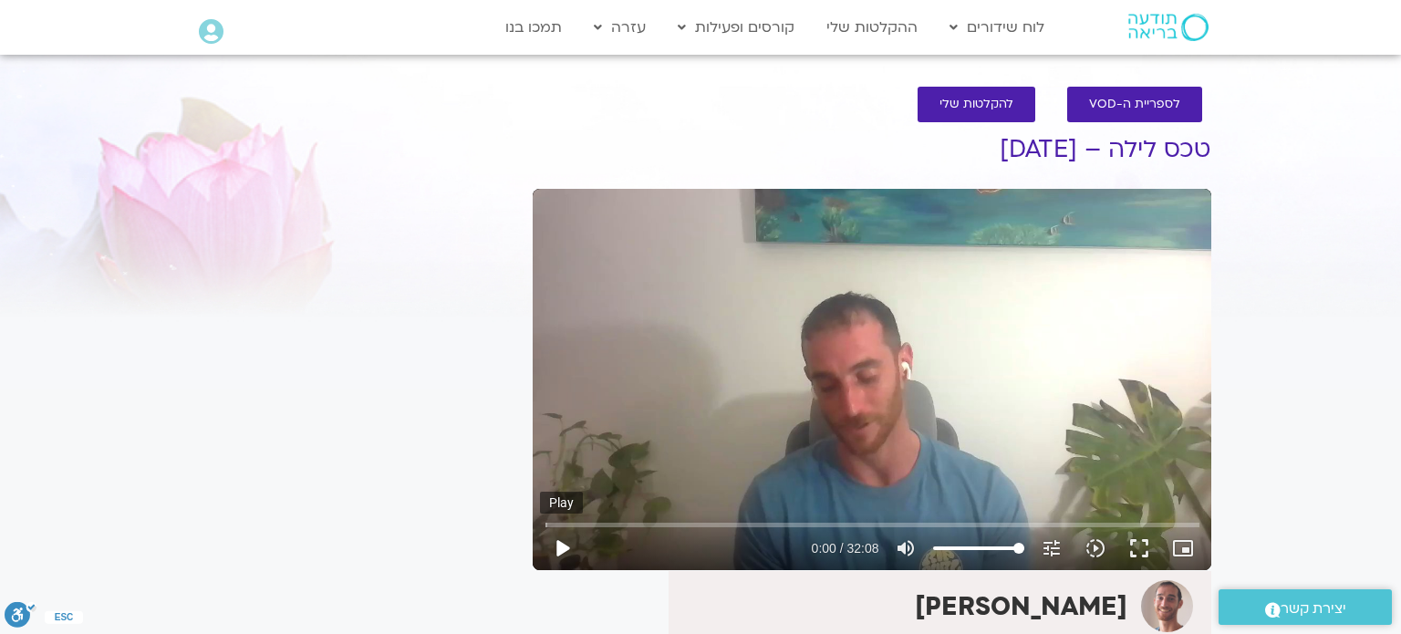
click at [561, 550] on button "play_arrow" at bounding box center [562, 548] width 44 height 44
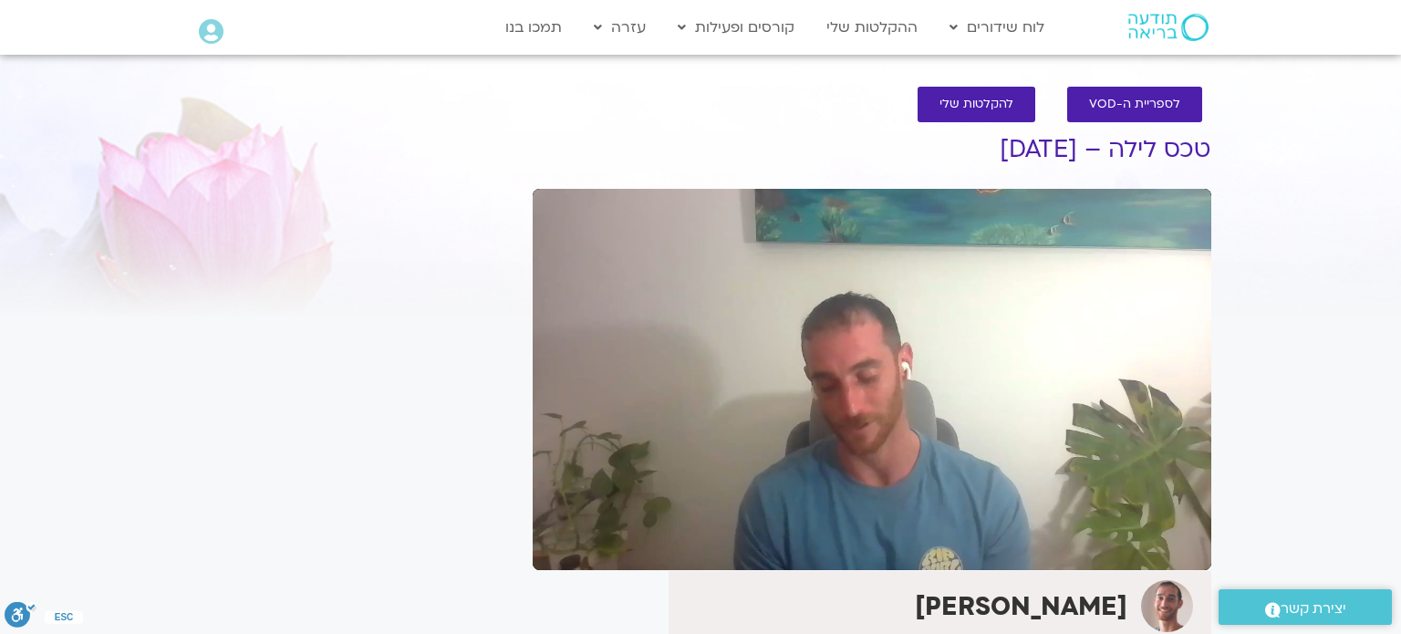
click at [112, 78] on section "לספריית ה-VOD להקלטות שלי טכס לילה – 9.10.25 גיורא מראני הצטרפות לרשימת תפוצה ל…" at bounding box center [700, 436] width 1401 height 736
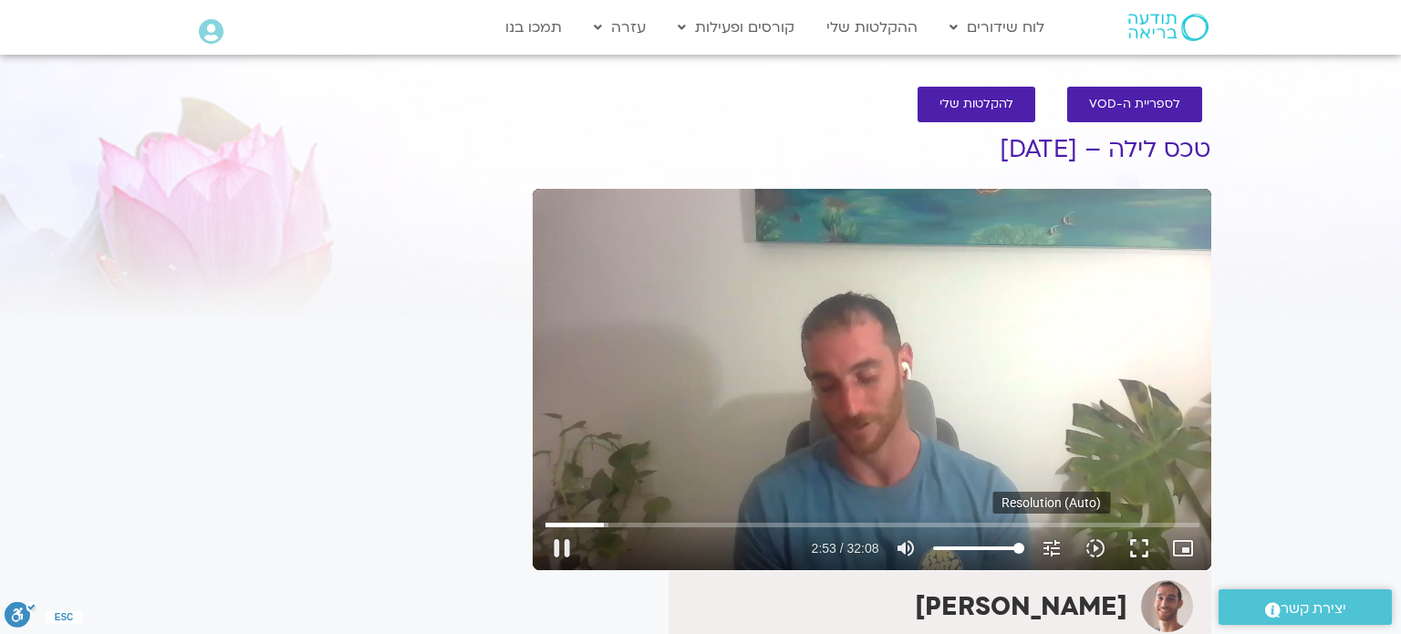
click at [1030, 548] on button "tune Resolution Auto 720p" at bounding box center [1052, 548] width 44 height 44
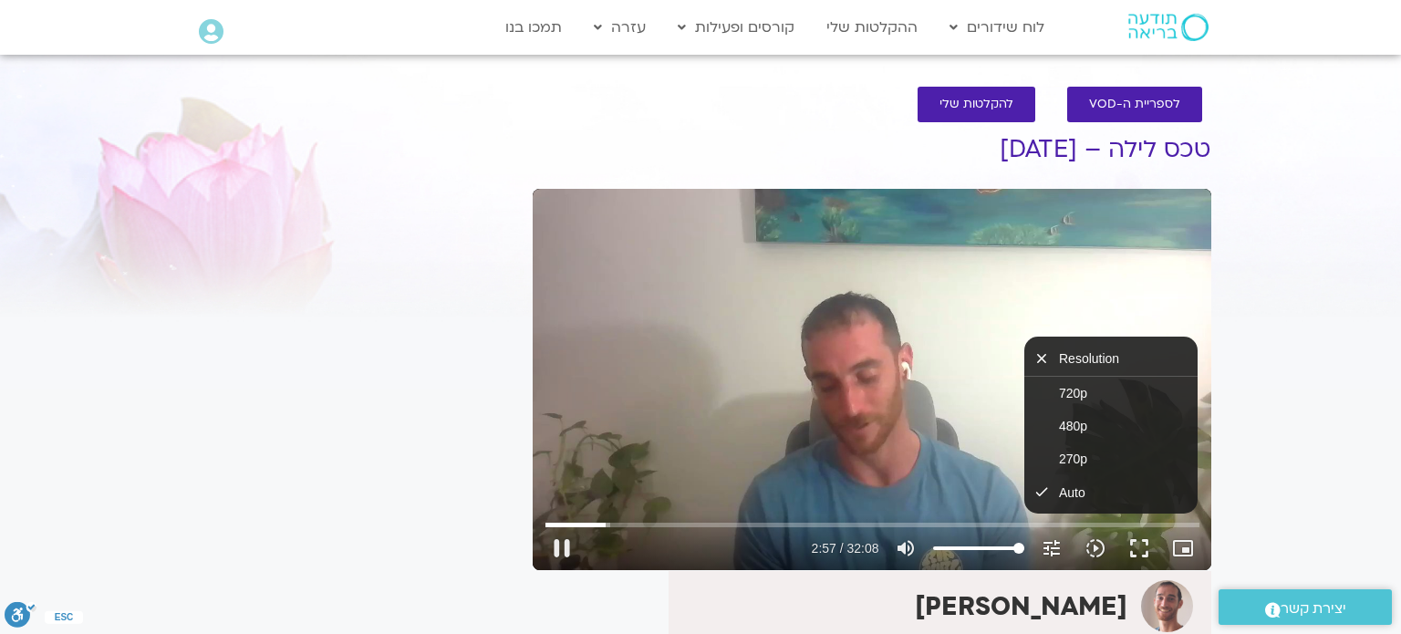
click at [1030, 547] on button "tune Resolution Auto 720p" at bounding box center [1052, 548] width 44 height 44
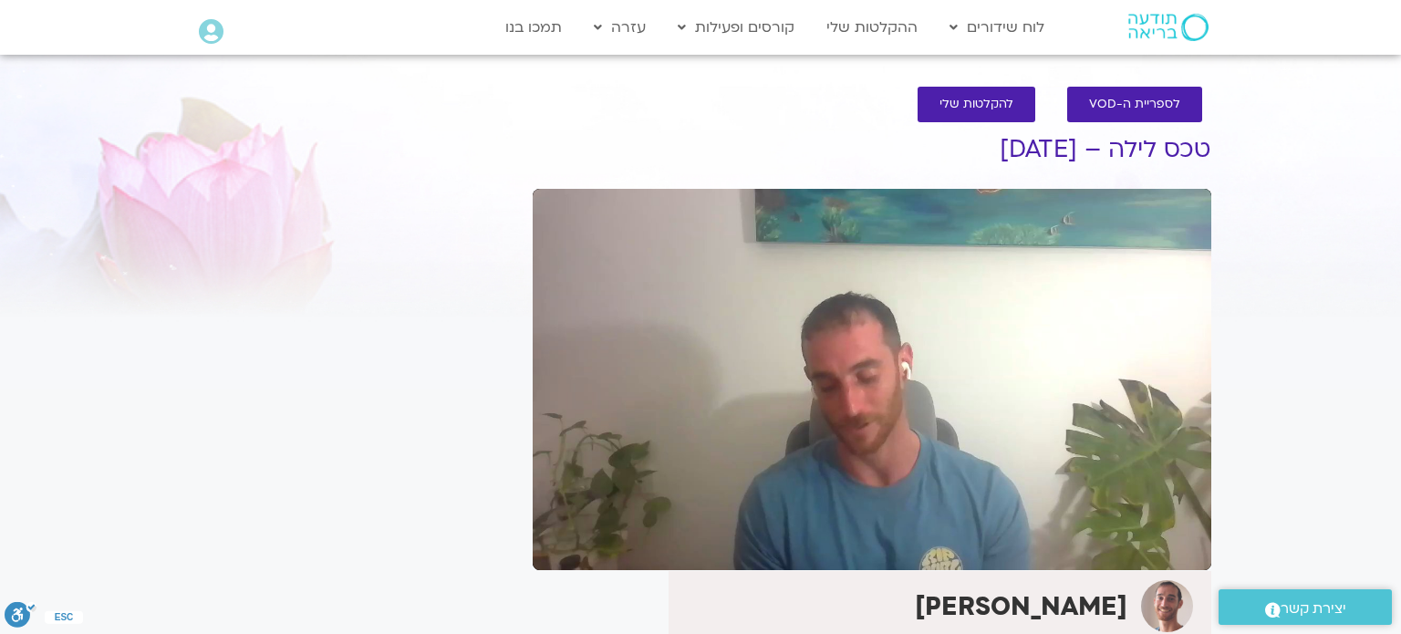
type input "1928.32"
